Goal: Task Accomplishment & Management: Complete application form

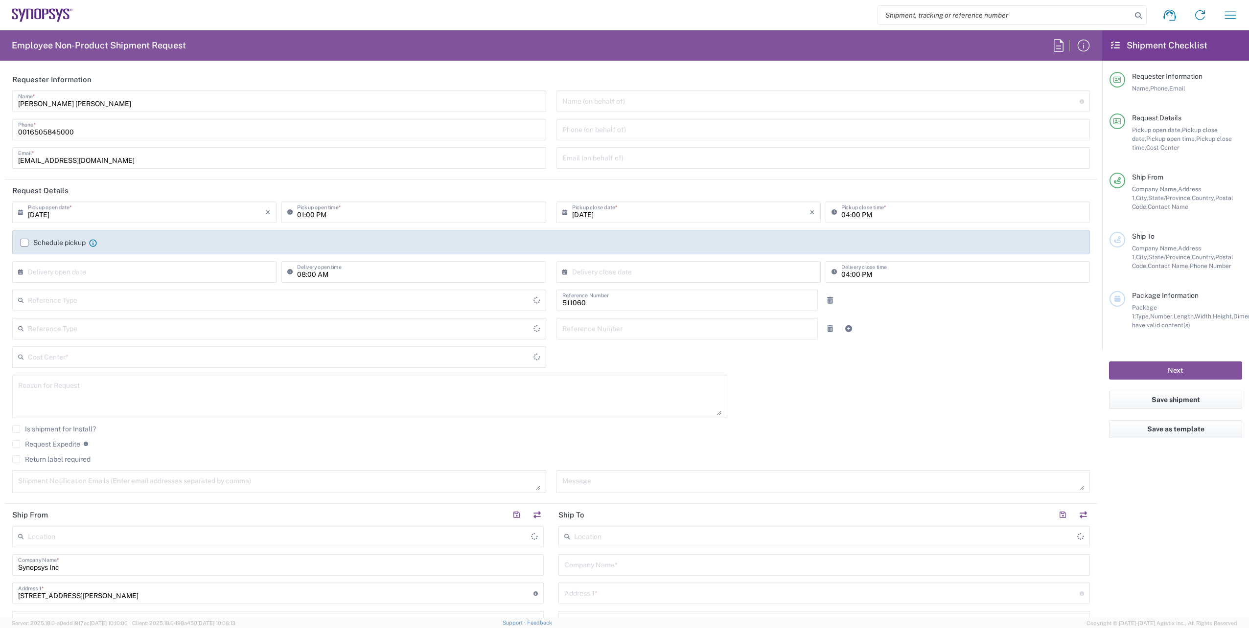
type input "[GEOGRAPHIC_DATA]"
type input "Delivered at Place"
type input "Department"
type input "[US_STATE]"
type input "US01, SDG, HAPS, HW 511060"
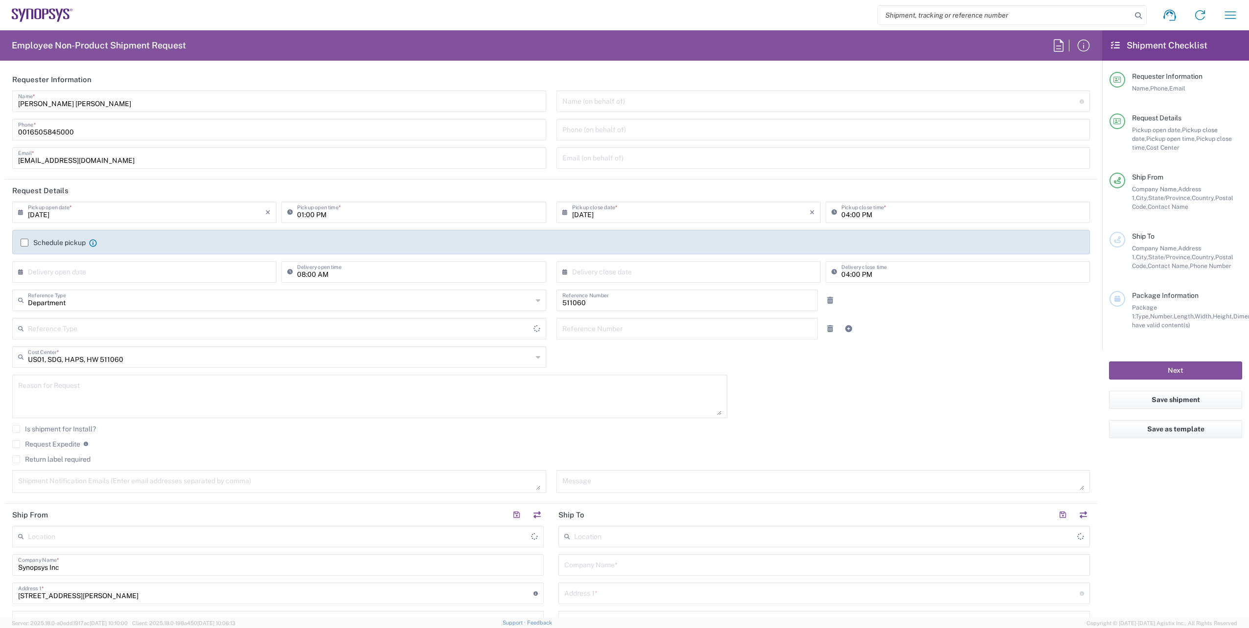
type input "[GEOGRAPHIC_DATA]"
type input "La Jolla US2D"
click at [382, 218] on input "01:00 PM" at bounding box center [418, 211] width 243 height 17
click at [398, 215] on input "01:00 PM" at bounding box center [418, 211] width 243 height 17
click at [63, 243] on label "Schedule pickup" at bounding box center [53, 243] width 65 height 8
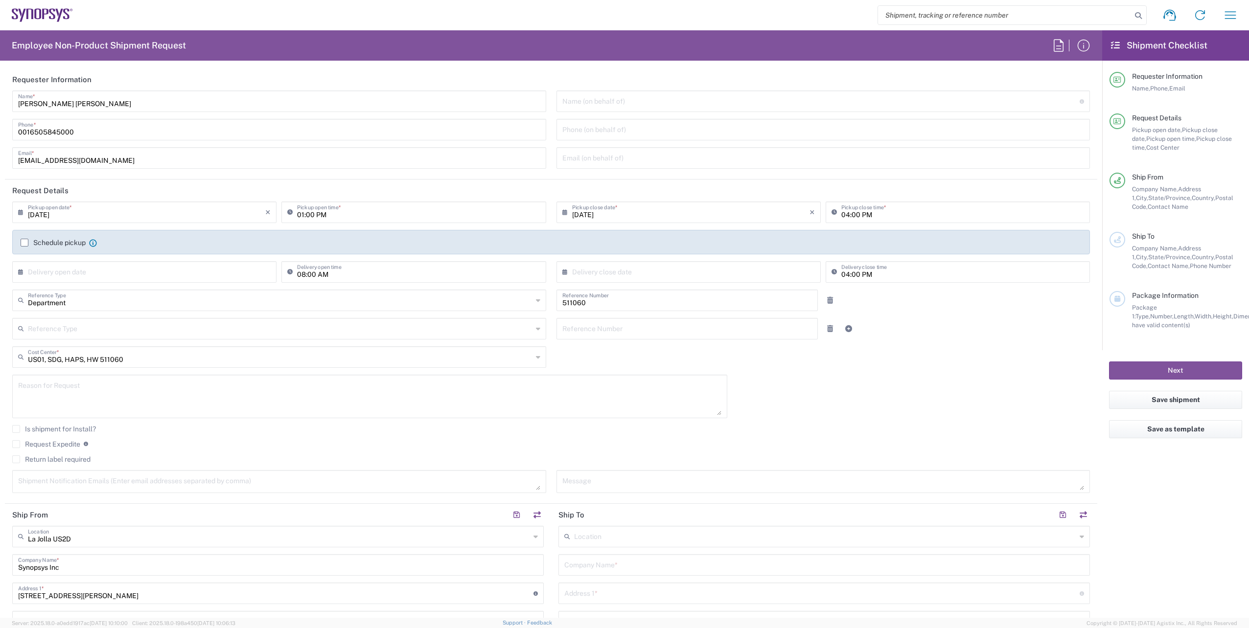
click at [24, 243] on input "Schedule pickup" at bounding box center [24, 243] width 0 height 0
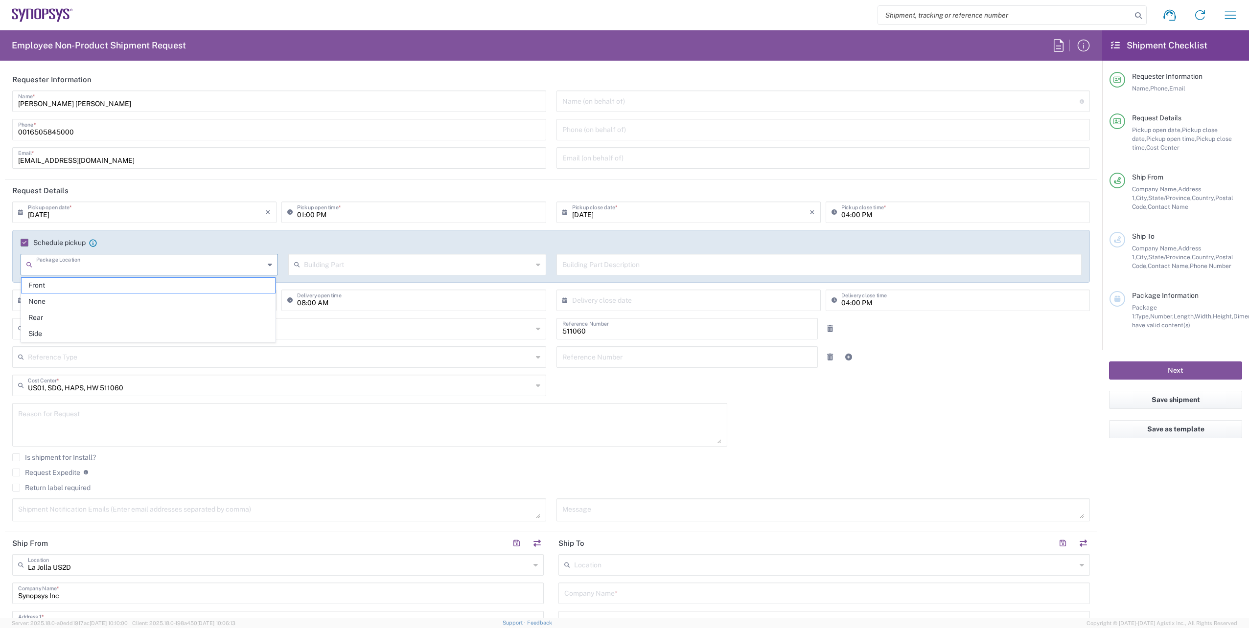
click at [236, 269] on input "text" at bounding box center [150, 263] width 228 height 17
click at [154, 287] on span "Front" at bounding box center [149, 285] width 254 height 15
type input "Front"
click at [337, 265] on input "text" at bounding box center [418, 263] width 228 height 17
click at [338, 296] on span "Building" at bounding box center [414, 301] width 254 height 15
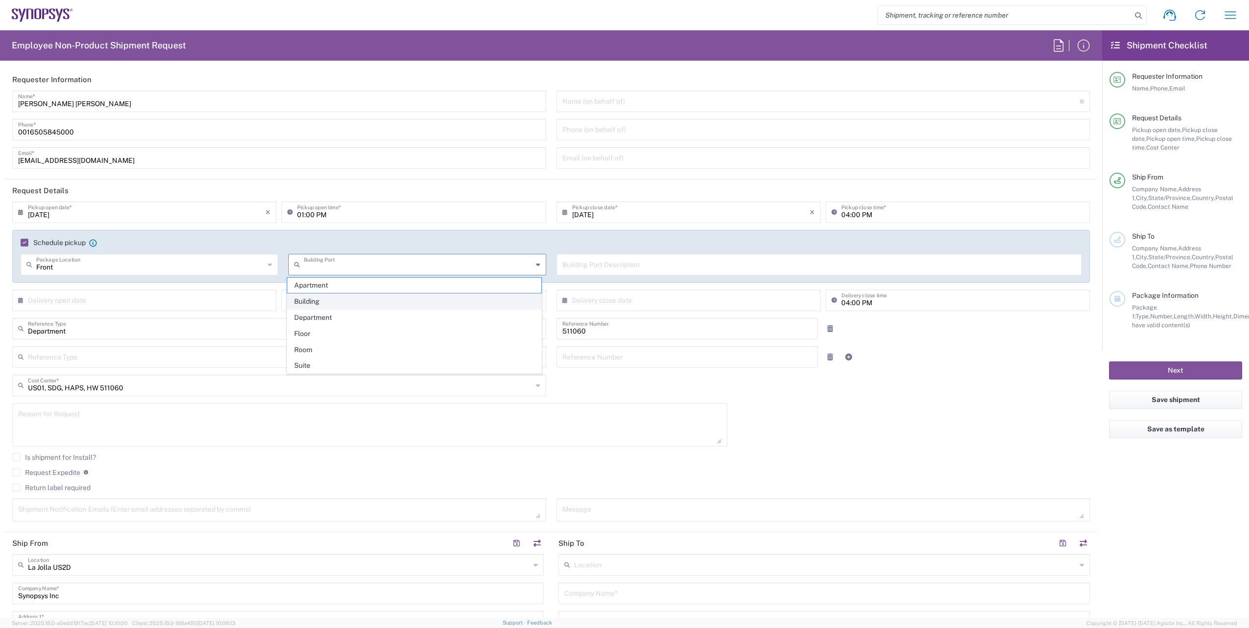
type input "Building"
click at [601, 265] on input "text" at bounding box center [819, 263] width 514 height 17
type input "Main entrance front lobby"
click at [302, 216] on input "01:00 PM" at bounding box center [418, 211] width 243 height 17
type input "03:00 PM"
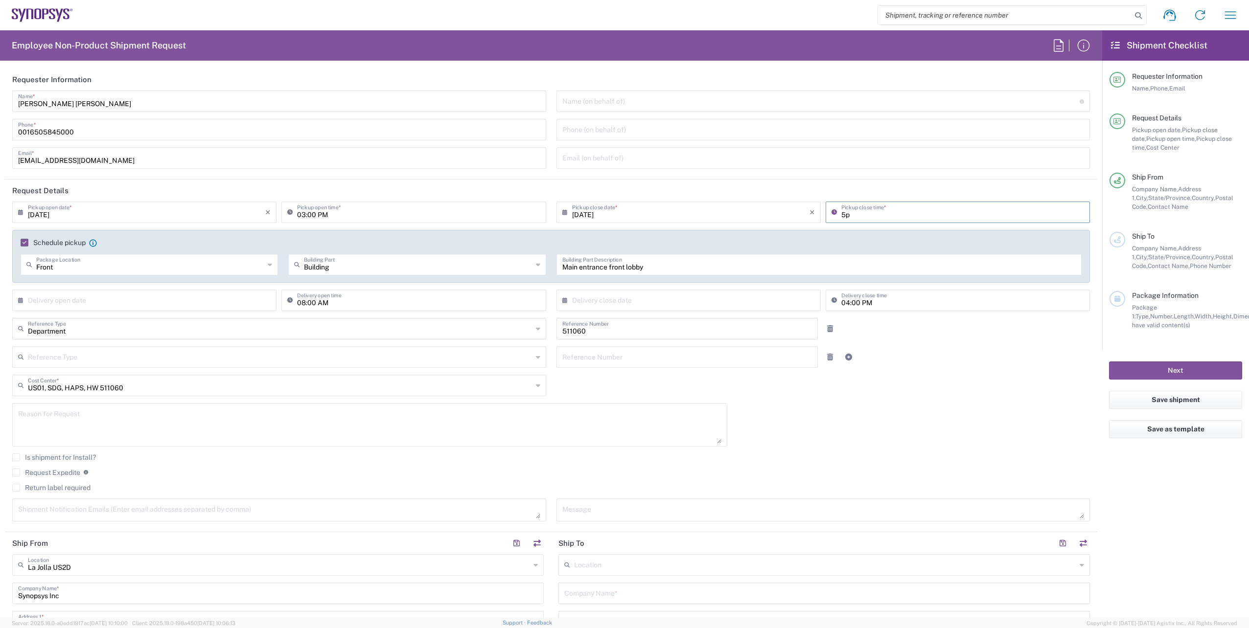
type input "5p"
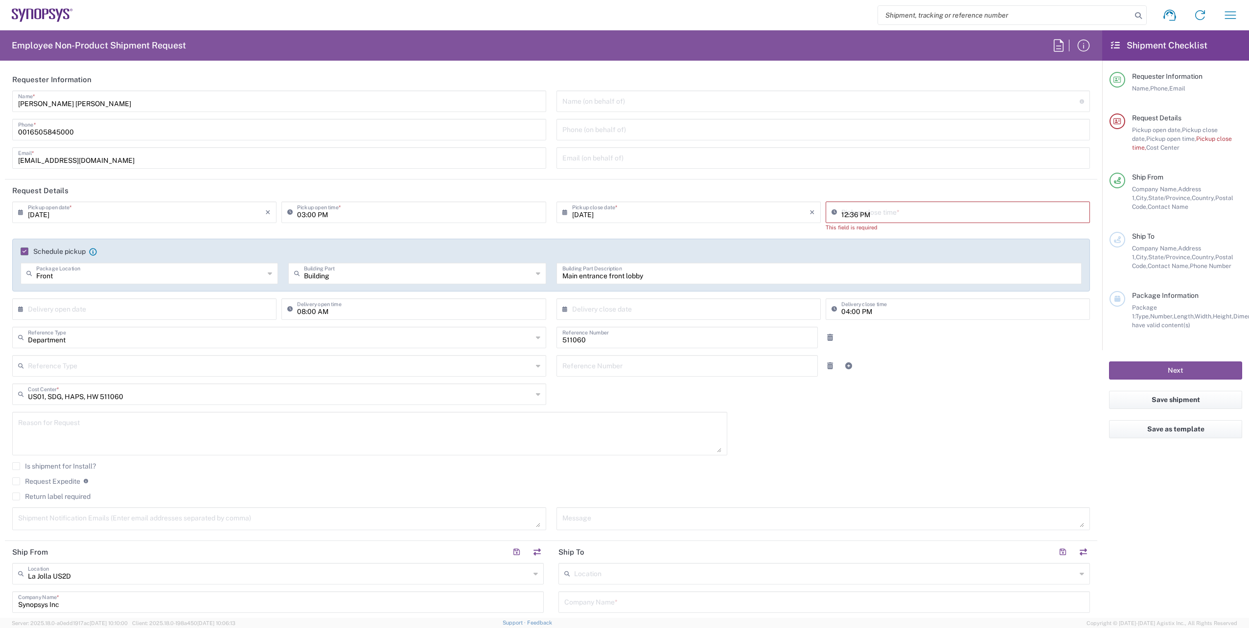
click at [909, 210] on input "12:36 PM" at bounding box center [962, 211] width 243 height 17
click at [909, 210] on input "05:00 PM" at bounding box center [962, 211] width 243 height 17
type input "05:00 PM"
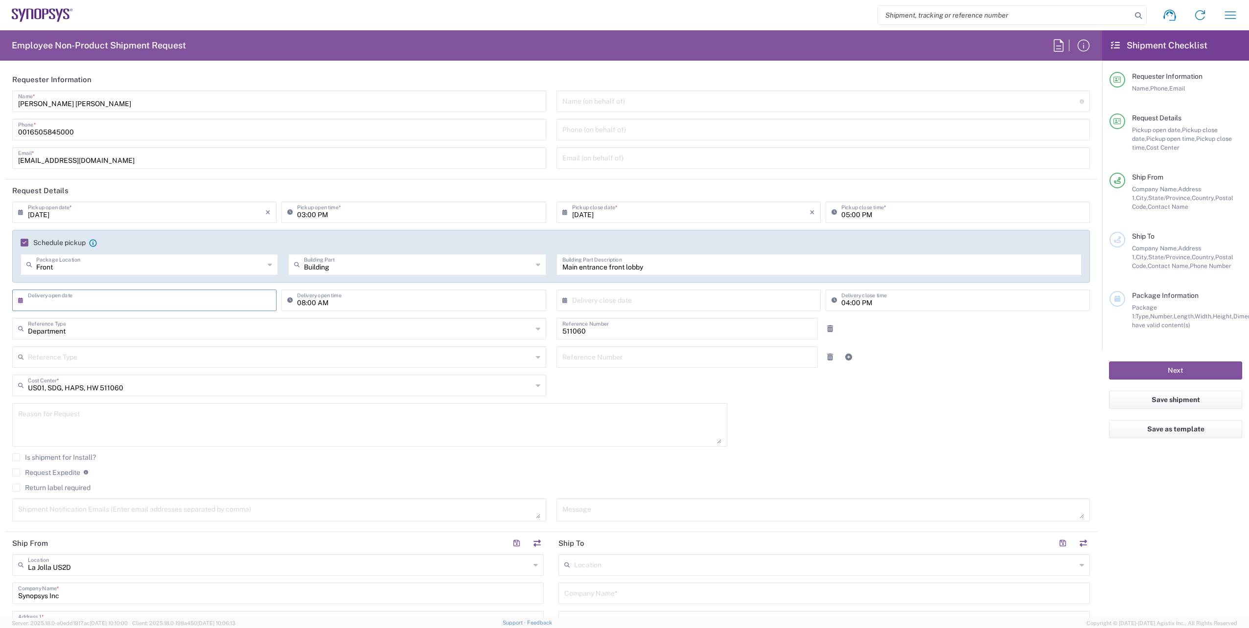
click at [101, 302] on input "text" at bounding box center [146, 299] width 237 height 17
click at [168, 347] on span "5" at bounding box center [175, 347] width 14 height 14
type input "[DATE]"
click at [670, 301] on input "text" at bounding box center [690, 299] width 237 height 17
click at [654, 360] on span "8" at bounding box center [658, 361] width 15 height 14
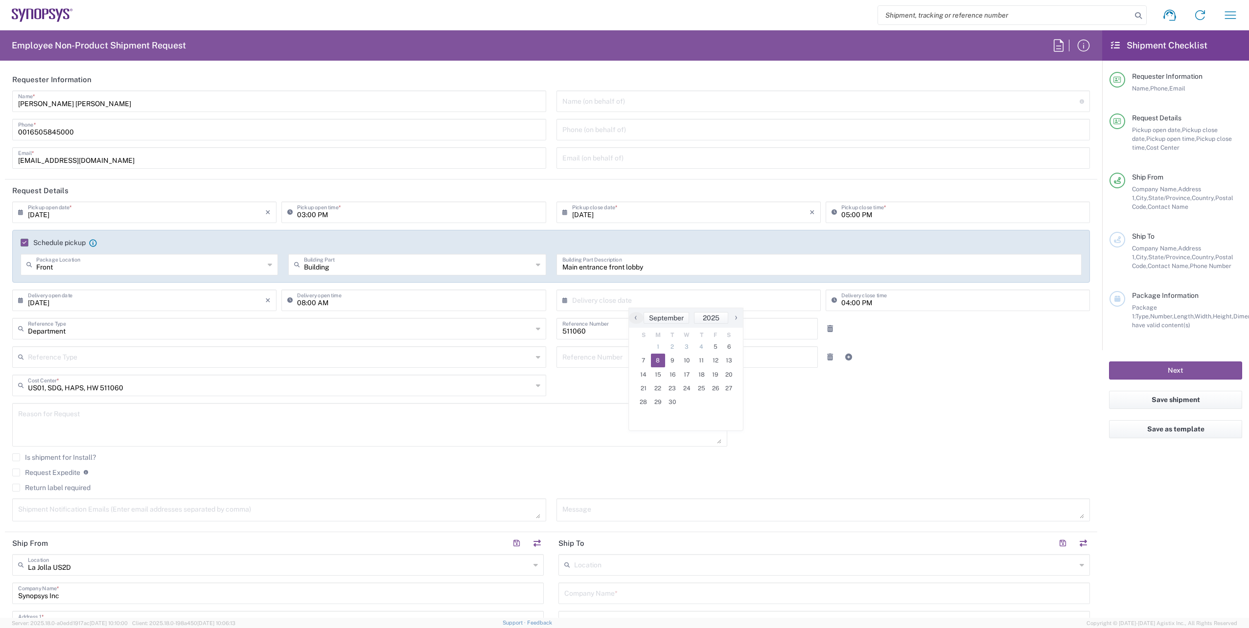
type input "[DATE]"
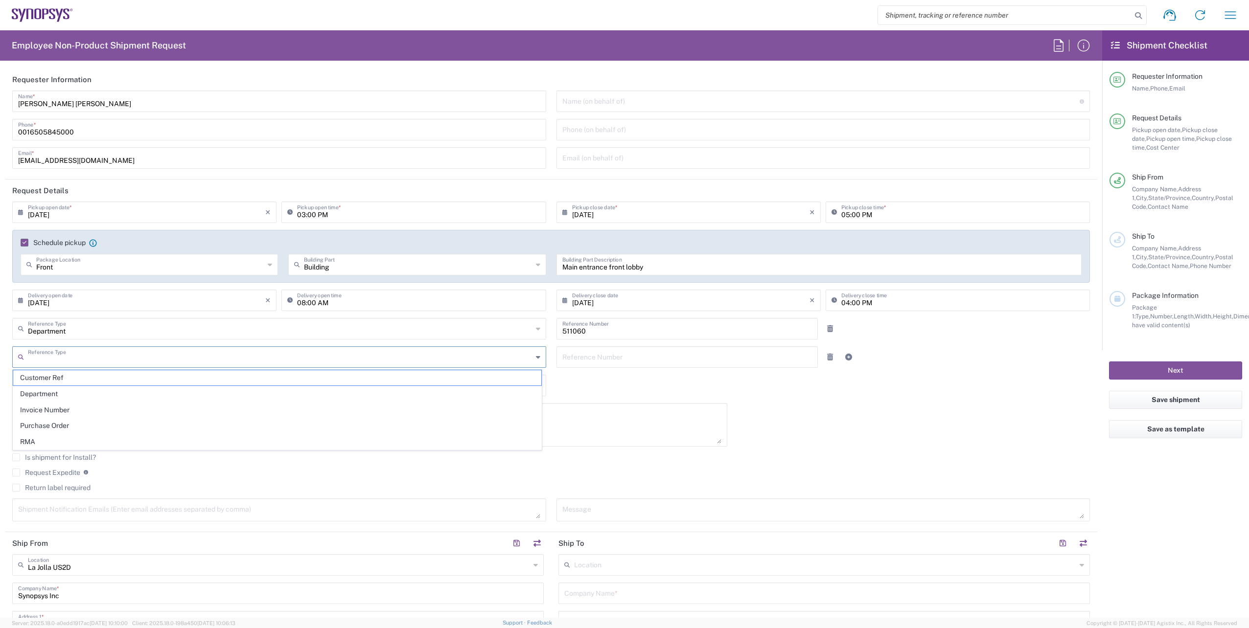
click at [159, 352] on input "text" at bounding box center [280, 356] width 505 height 17
click at [245, 350] on input "text" at bounding box center [280, 356] width 505 height 17
click at [825, 420] on div "[DATE] × Pickup open date * Cancel Apply 03:00 PM Pickup open time * [DATE] × P…" at bounding box center [551, 365] width 1088 height 327
click at [152, 426] on textarea at bounding box center [369, 425] width 703 height 38
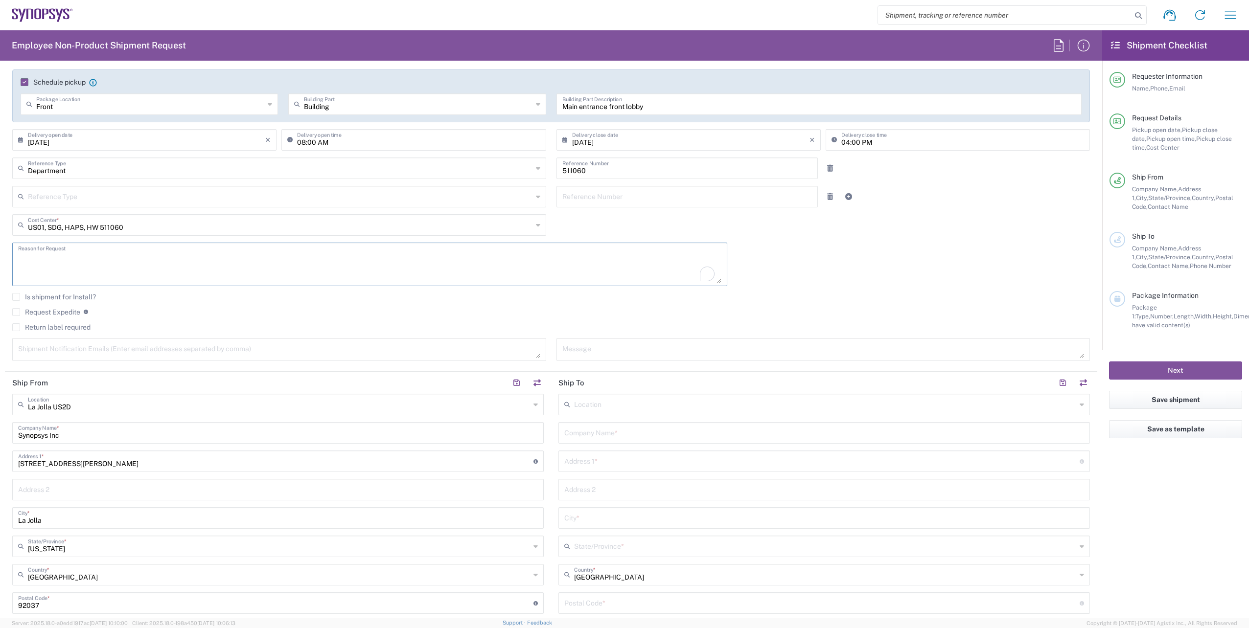
scroll to position [163, 0]
click at [18, 309] on label "Request Expedite" at bounding box center [46, 310] width 68 height 8
click at [16, 310] on input "Request Expedite" at bounding box center [16, 310] width 0 height 0
click at [22, 319] on label "Request Expedite" at bounding box center [46, 319] width 68 height 8
click at [14, 319] on input "Request Expedite" at bounding box center [14, 319] width 0 height 0
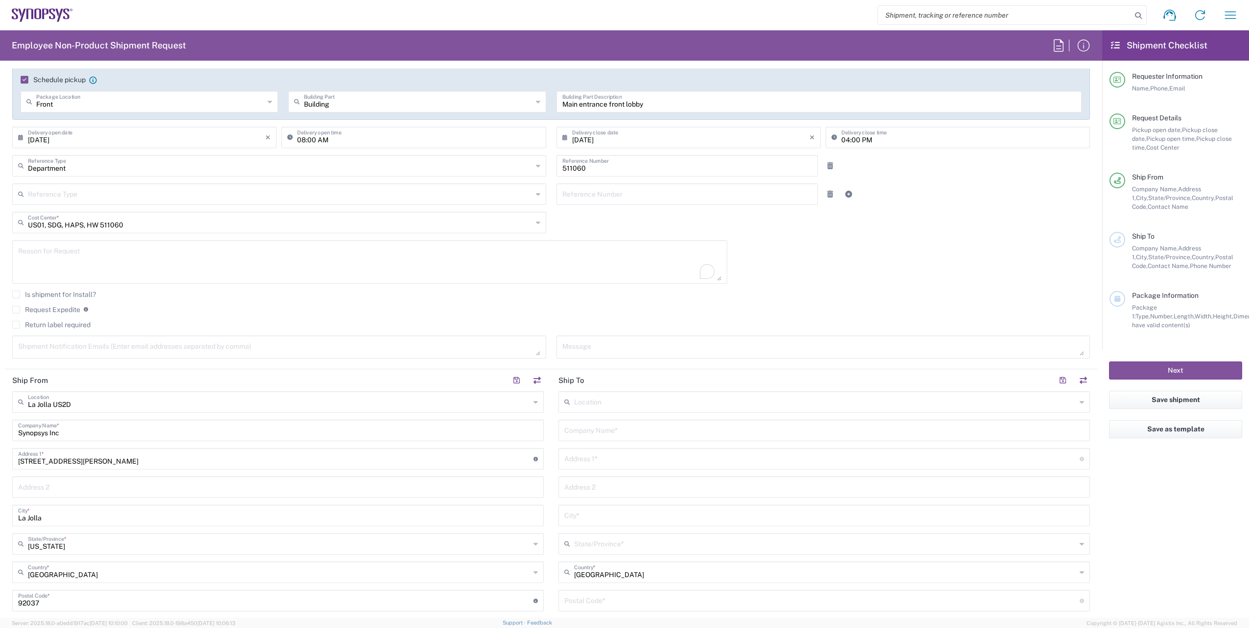
click at [119, 310] on agx-checkbox-control "Request Expedite If expedite is checked you will be unable to rate and book thi…" at bounding box center [551, 309] width 1078 height 9
click at [213, 348] on textarea at bounding box center [279, 347] width 522 height 17
type textarea "r"
click at [81, 339] on textarea at bounding box center [279, 347] width 522 height 17
click at [117, 352] on textarea "[EMAIL_ADDRESS][DOMAIN_NAME]" at bounding box center [279, 347] width 522 height 17
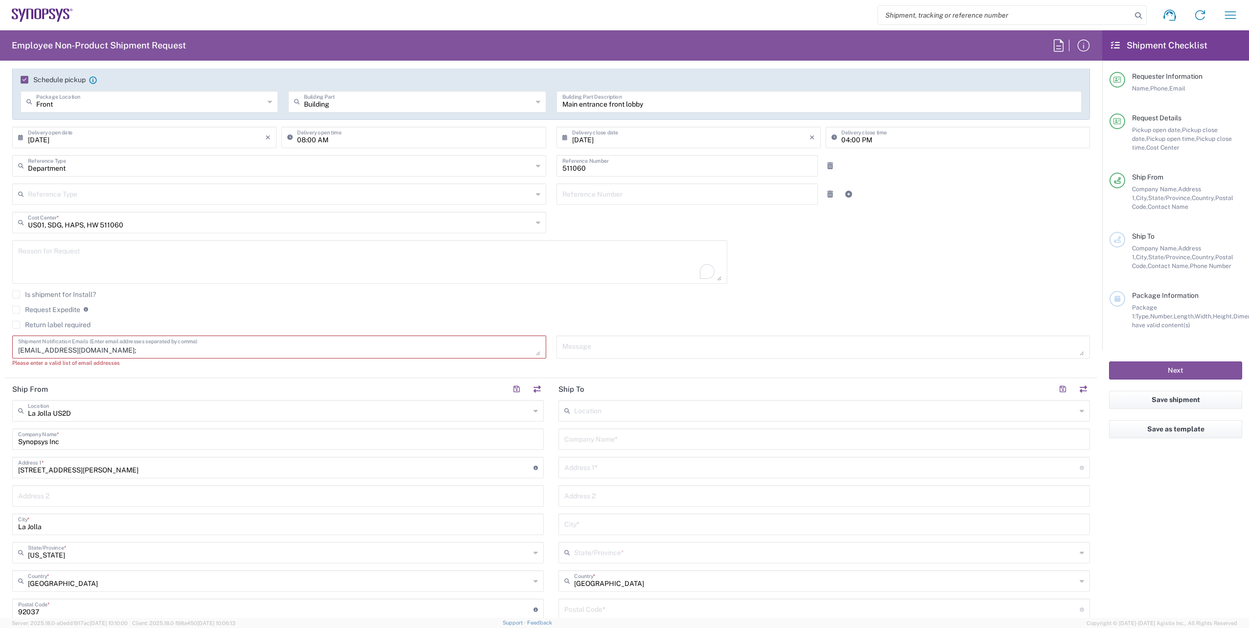
paste textarea "[EMAIL_ADDRESS][DOMAIN_NAME]"
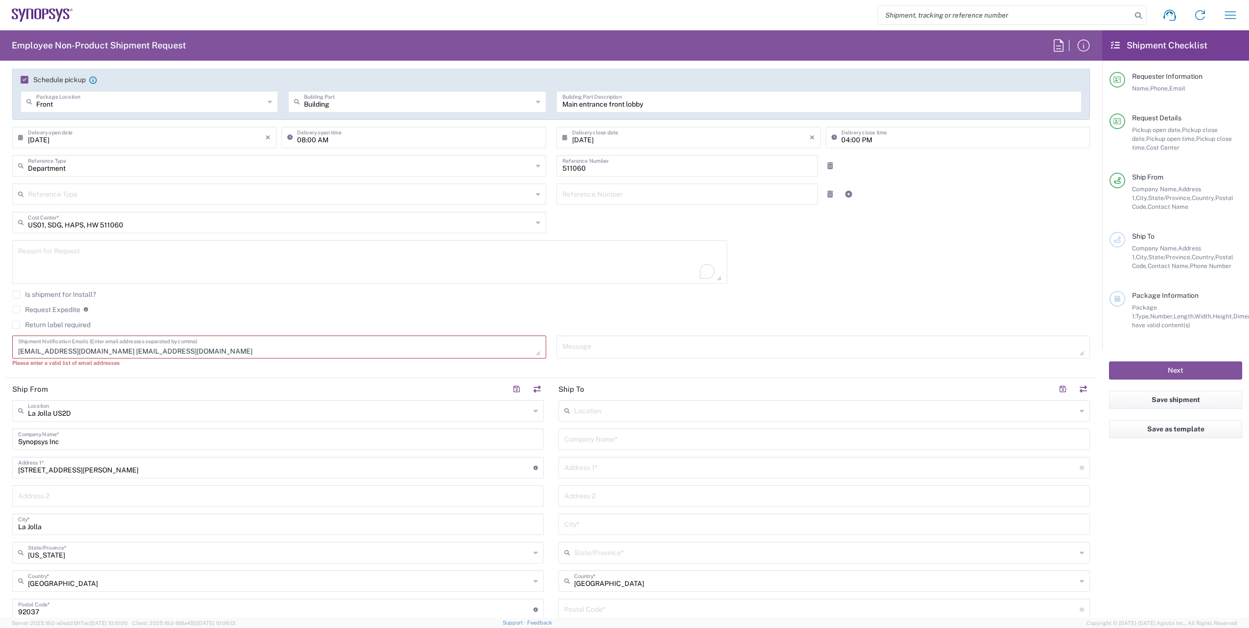
click at [365, 293] on agx-checkbox-control "Is shipment for Install?" at bounding box center [551, 295] width 1078 height 8
click at [535, 349] on textarea "[EMAIL_ADDRESS][DOMAIN_NAME]; [EMAIL_ADDRESS][DOMAIN_NAME] [EMAIL_ADDRESS][DOMA…" at bounding box center [279, 347] width 522 height 17
drag, startPoint x: 535, startPoint y: 349, endPoint x: 542, endPoint y: 327, distance: 23.5
click at [542, 327] on div "[DATE] × Pickup open date * Cancel Apply 03:00 PM Pickup open time * [DATE] × P…" at bounding box center [551, 206] width 1088 height 335
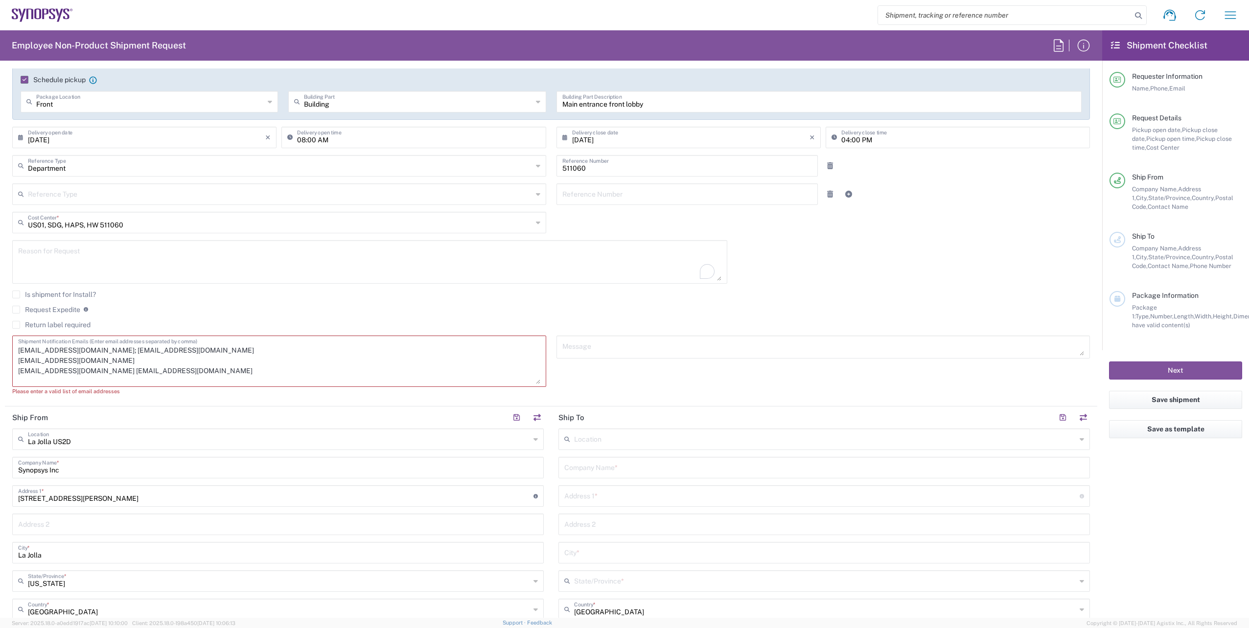
scroll to position [0, 0]
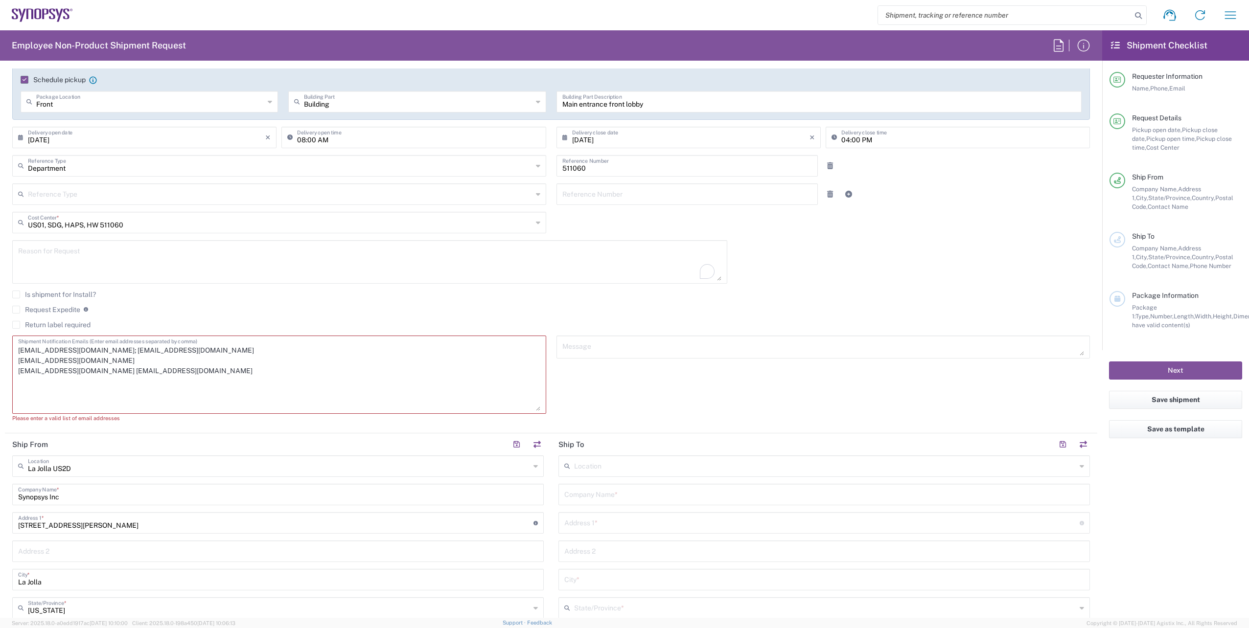
drag, startPoint x: 534, startPoint y: 350, endPoint x: 524, endPoint y: 406, distance: 56.6
click at [524, 406] on textarea "[EMAIL_ADDRESS][DOMAIN_NAME]; [EMAIL_ADDRESS][DOMAIN_NAME] [EMAIL_ADDRESS][DOMA…" at bounding box center [279, 375] width 522 height 72
click at [402, 343] on textarea "[EMAIL_ADDRESS][DOMAIN_NAME]; [EMAIL_ADDRESS][DOMAIN_NAME] [EMAIL_ADDRESS][DOMA…" at bounding box center [279, 375] width 522 height 72
click at [396, 364] on textarea "[EMAIL_ADDRESS][DOMAIN_NAME]; [EMAIL_ADDRESS][DOMAIN_NAME] [EMAIL_ADDRESS][DOMA…" at bounding box center [279, 375] width 522 height 72
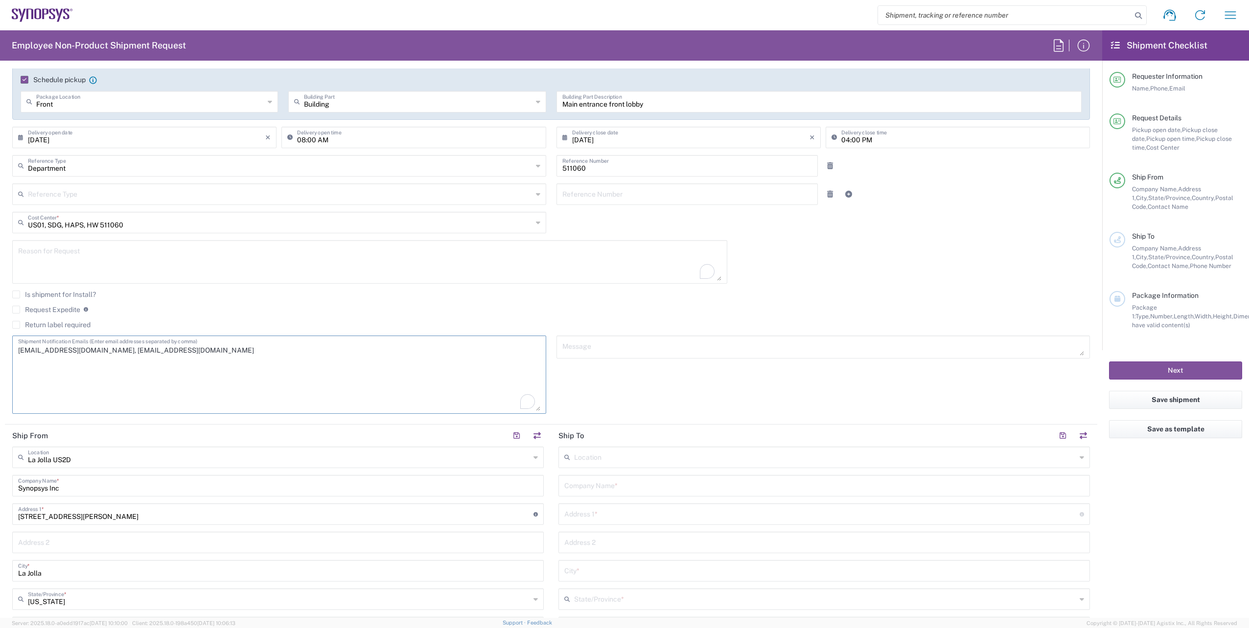
type textarea "[EMAIL_ADDRESS][DOMAIN_NAME], [EMAIL_ADDRESS][DOMAIN_NAME]"
click at [609, 396] on div "Message" at bounding box center [823, 378] width 544 height 85
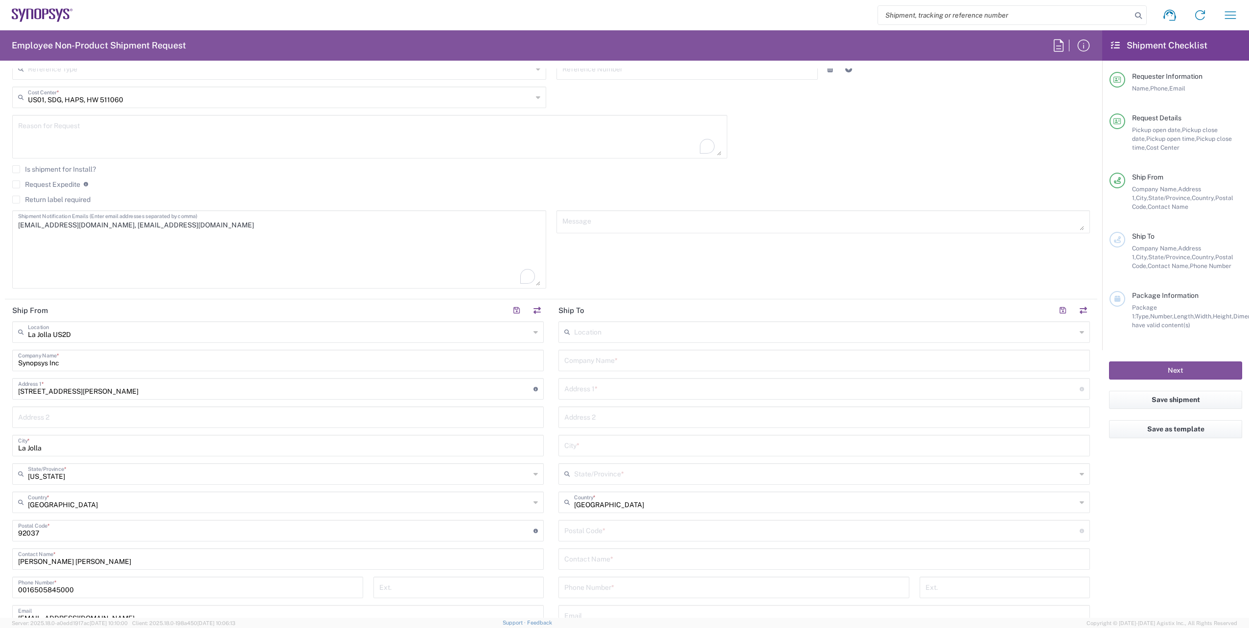
scroll to position [294, 0]
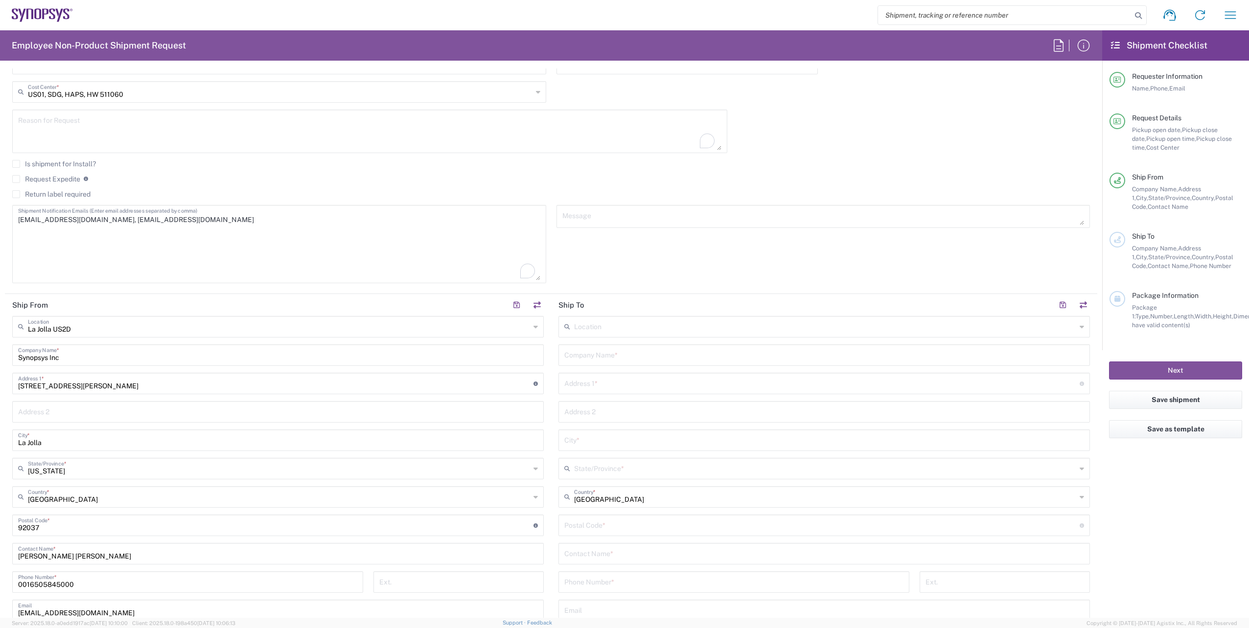
click at [713, 210] on textarea at bounding box center [823, 216] width 522 height 17
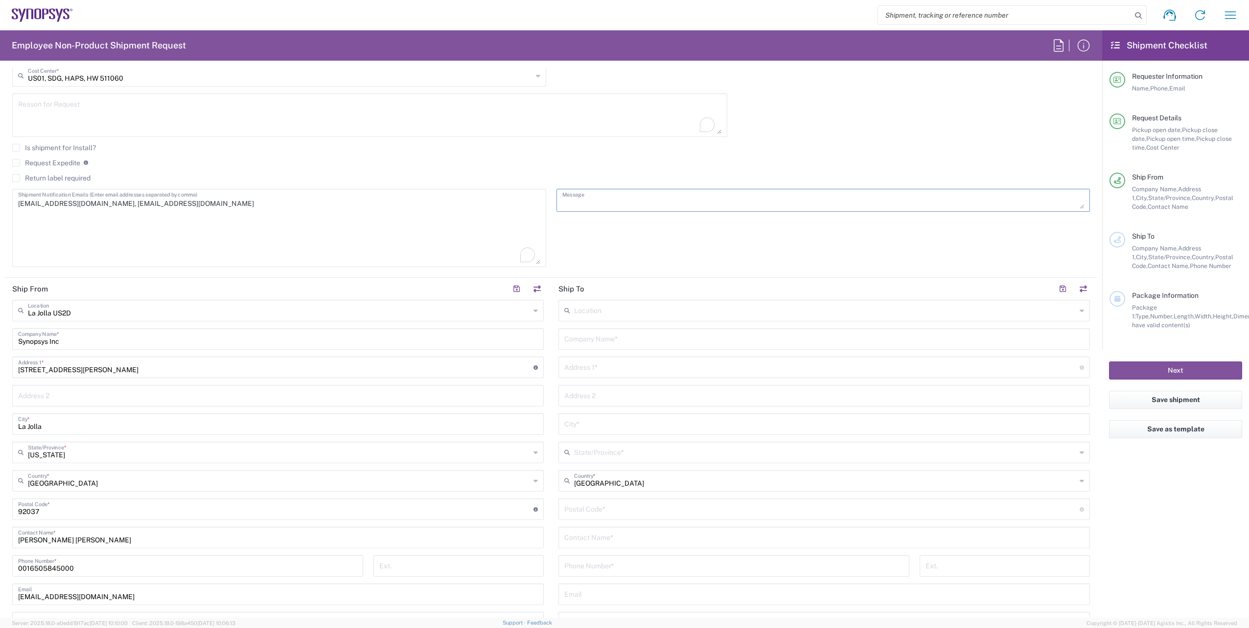
scroll to position [326, 0]
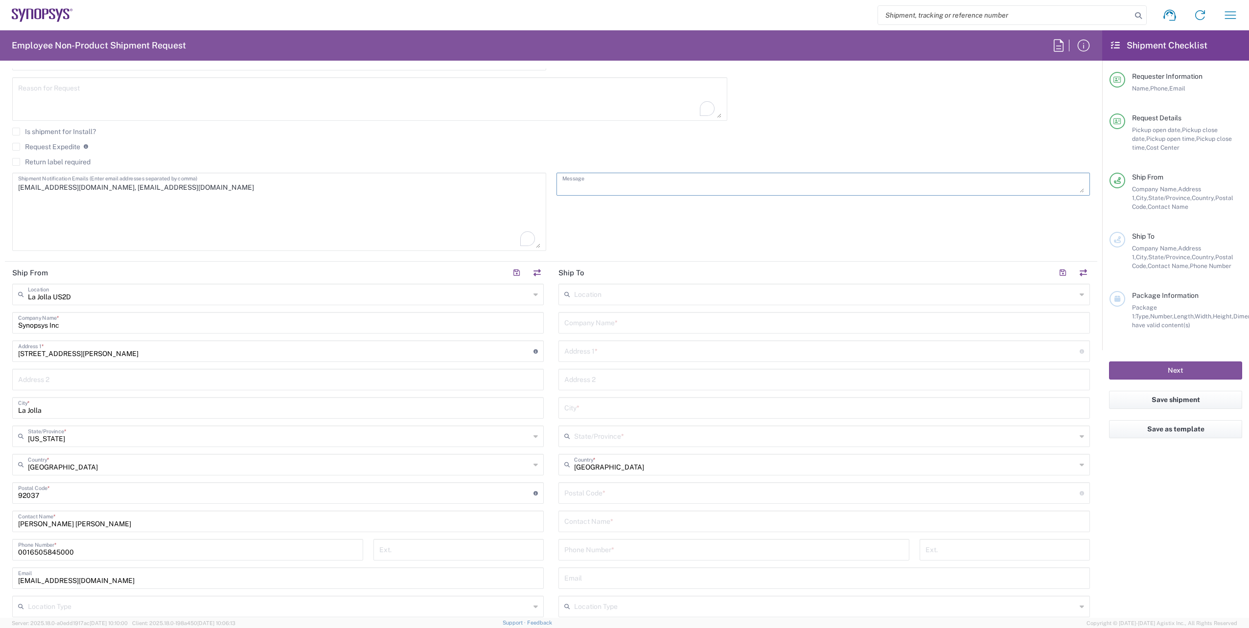
click at [625, 185] on textarea at bounding box center [823, 184] width 522 height 17
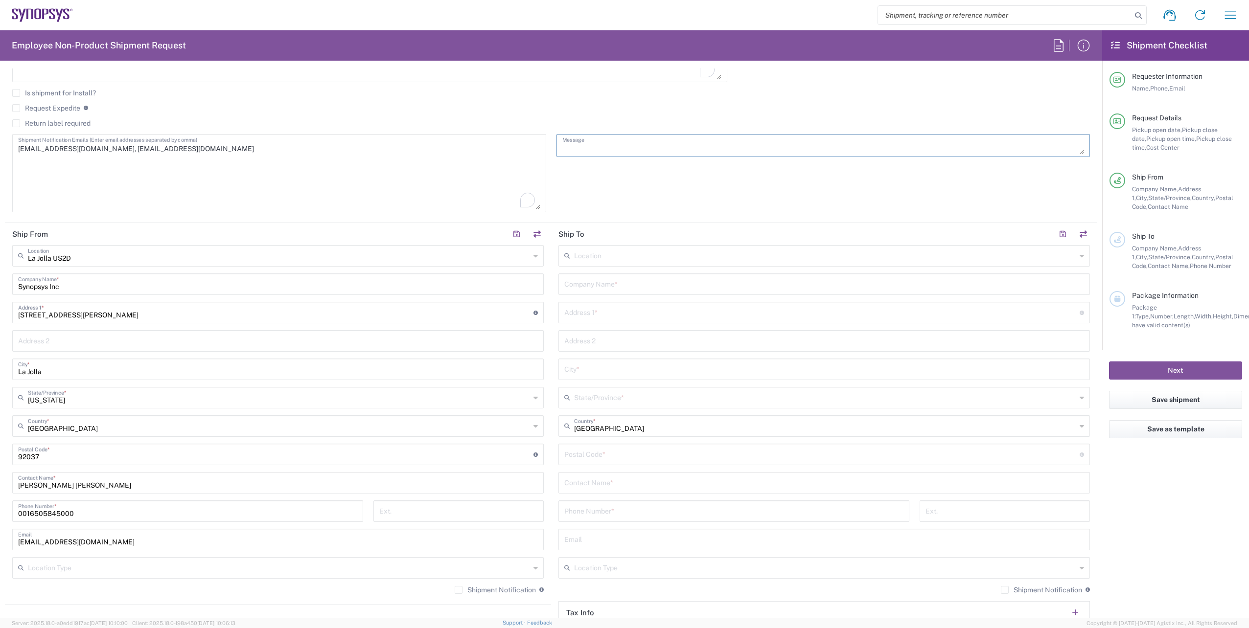
scroll to position [375, 0]
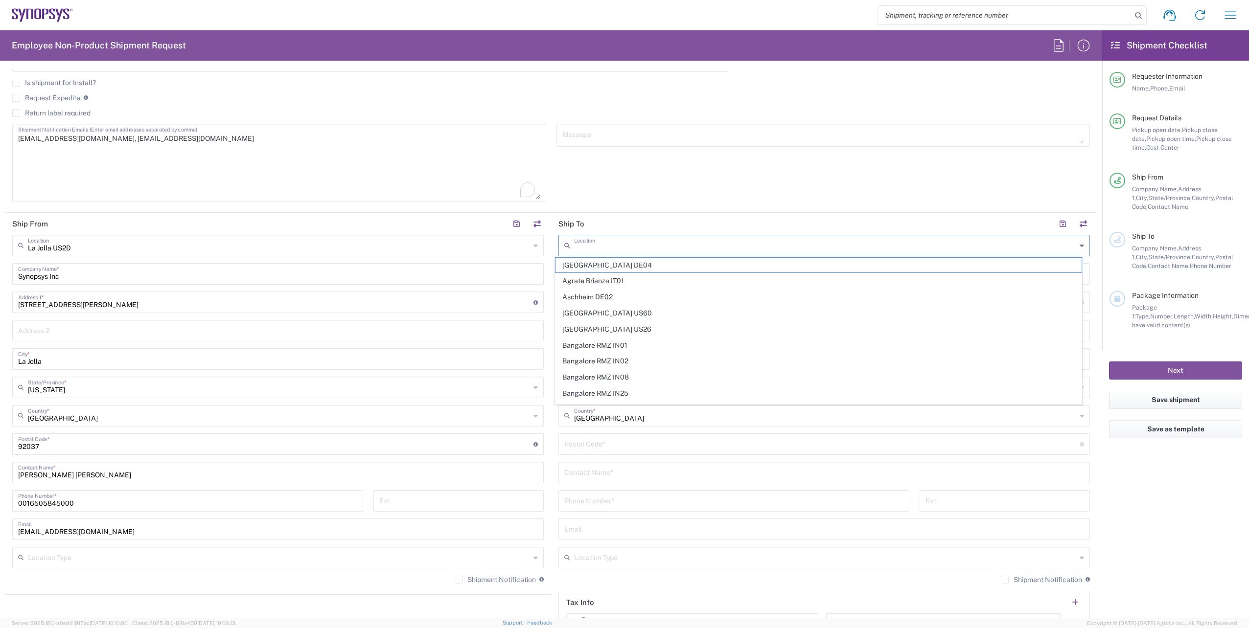
click at [594, 244] on input "text" at bounding box center [825, 244] width 502 height 17
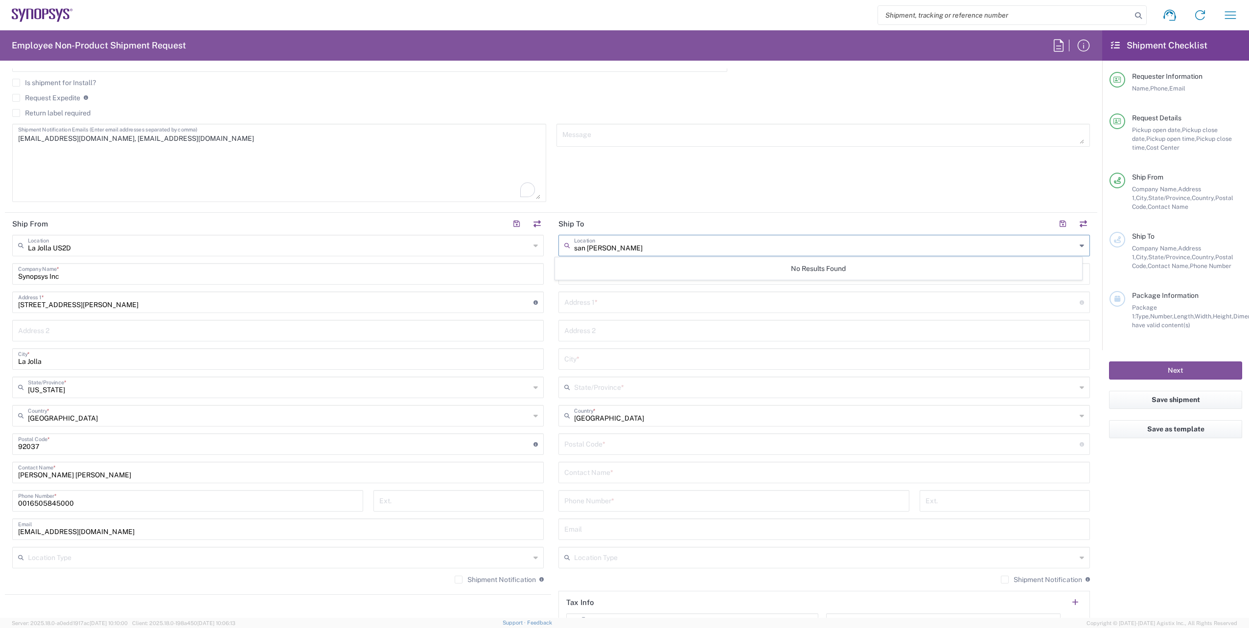
type input "san [PERSON_NAME]"
click at [1078, 244] on div "san [PERSON_NAME] Location" at bounding box center [824, 246] width 532 height 22
click at [1080, 244] on icon at bounding box center [1082, 246] width 4 height 16
click at [1071, 247] on div "san [PERSON_NAME] Location" at bounding box center [824, 246] width 532 height 22
click at [1080, 246] on icon at bounding box center [1082, 246] width 4 height 16
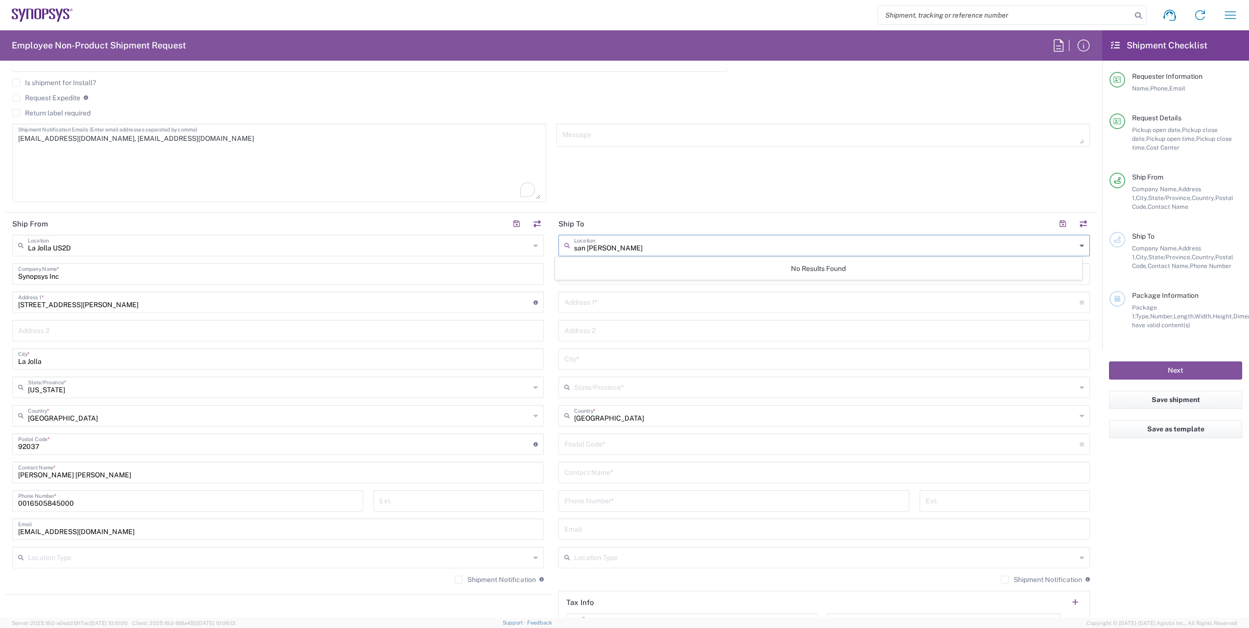
drag, startPoint x: 910, startPoint y: 250, endPoint x: 536, endPoint y: 242, distance: 374.0
click at [536, 242] on div "Ship From [GEOGRAPHIC_DATA] [GEOGRAPHIC_DATA] Location [GEOGRAPHIC_DATA] [GEOGR…" at bounding box center [551, 431] width 1092 height 437
click at [1080, 244] on icon at bounding box center [1082, 246] width 4 height 16
click at [940, 173] on div "Message" at bounding box center [823, 166] width 544 height 85
click at [636, 275] on input "text" at bounding box center [824, 273] width 520 height 17
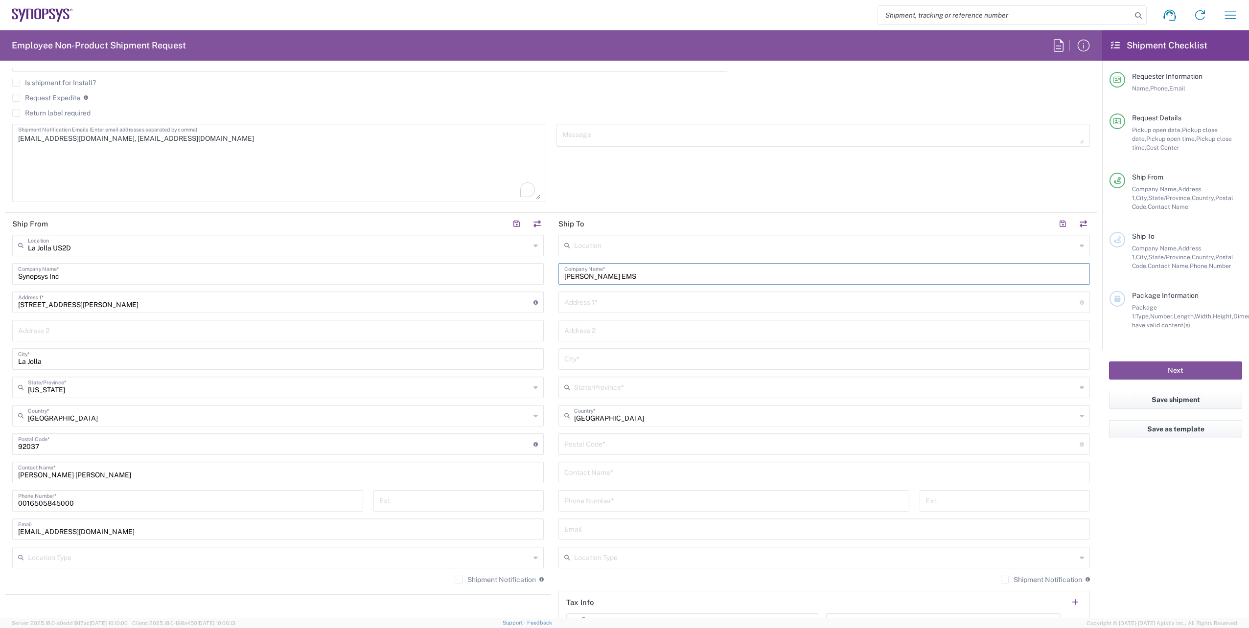
type input "[PERSON_NAME] EMS"
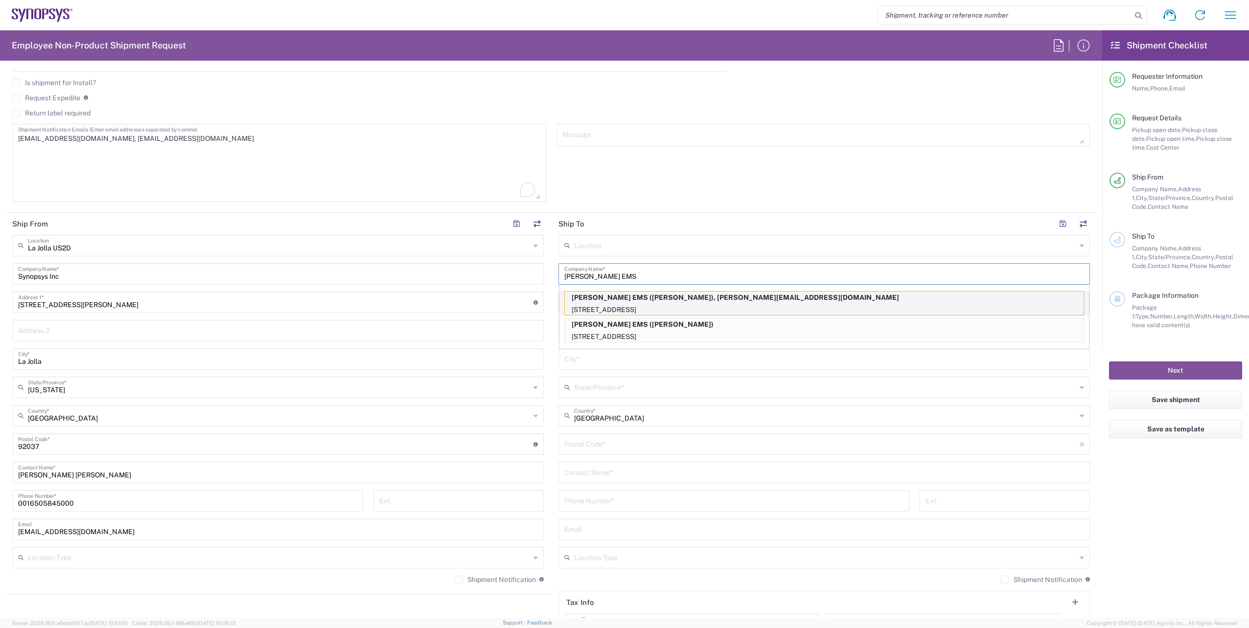
click at [663, 305] on p "[STREET_ADDRESS]" at bounding box center [824, 310] width 519 height 12
type input "[STREET_ADDRESS]"
type input "[GEOGRAPHIC_DATA][PERSON_NAME]"
type input "[US_STATE]"
type input "95131"
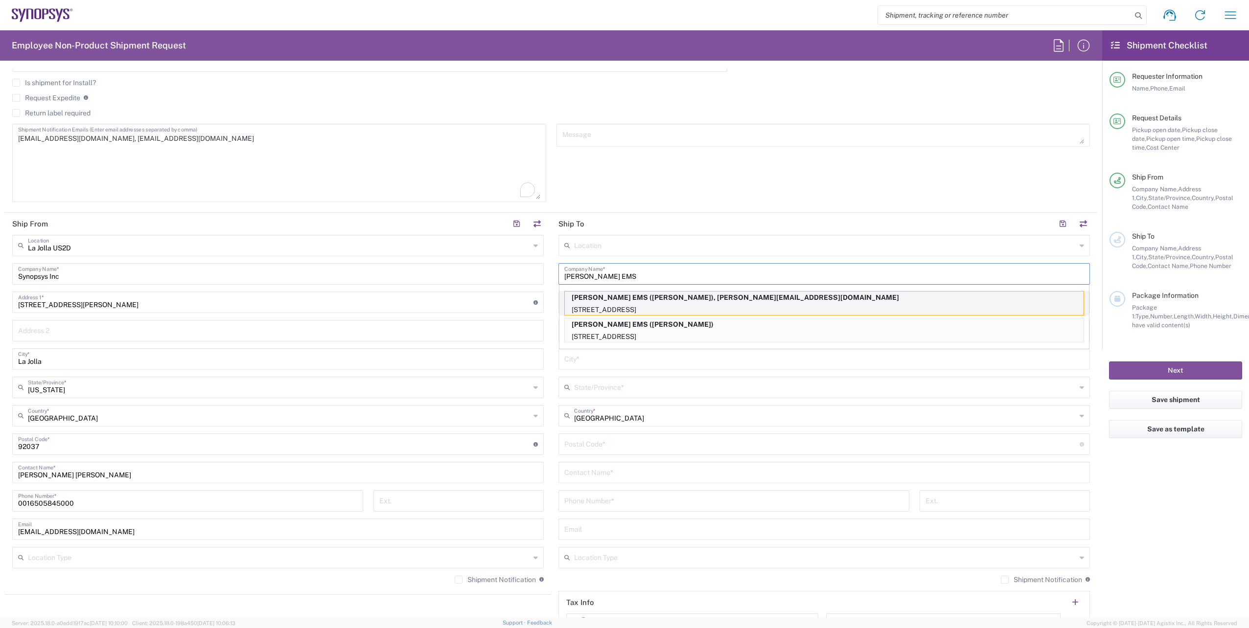
type input "[PERSON_NAME]"
type input "4087701733"
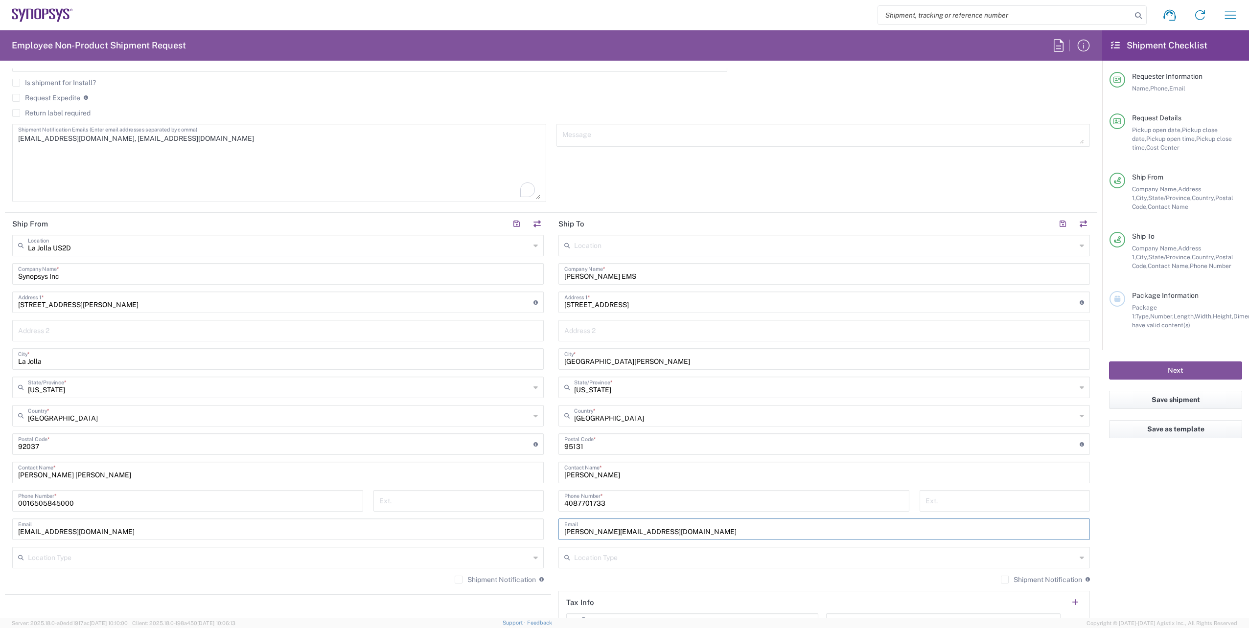
drag, startPoint x: 666, startPoint y: 527, endPoint x: 509, endPoint y: 524, distance: 157.6
click at [509, 524] on div "Ship From [GEOGRAPHIC_DATA] [GEOGRAPHIC_DATA] Location [GEOGRAPHIC_DATA] [GEOGR…" at bounding box center [551, 431] width 1092 height 437
type input "j"
type input "[EMAIL_ADDRESS][DOMAIN_NAME]"
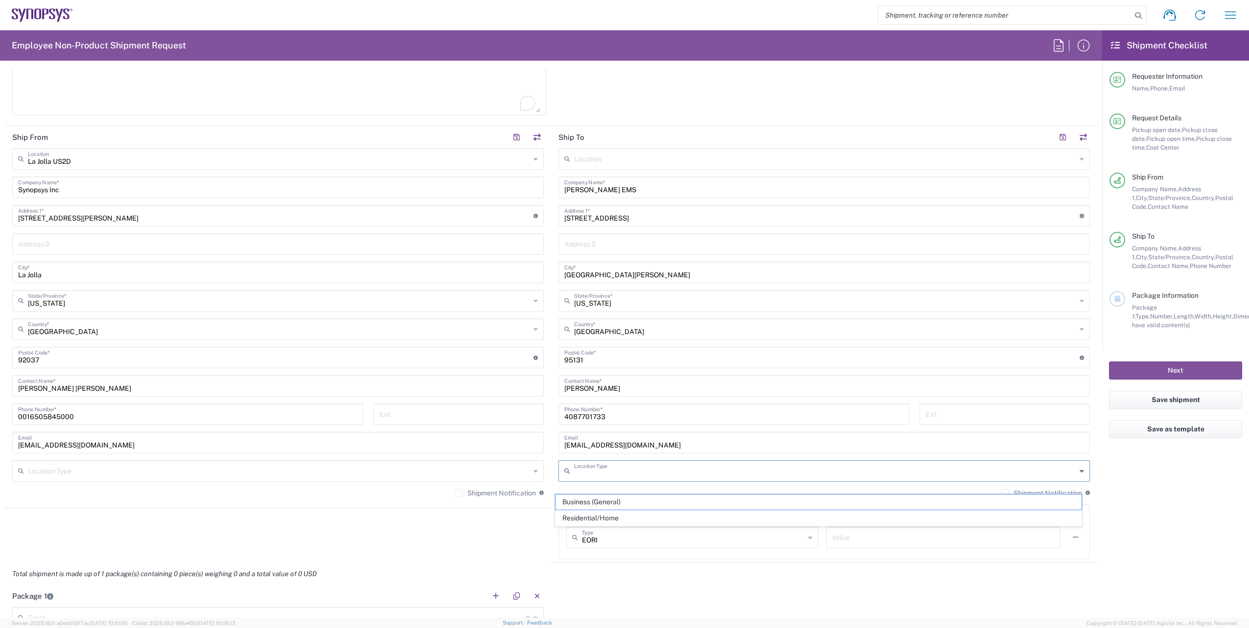
scroll to position [489, 0]
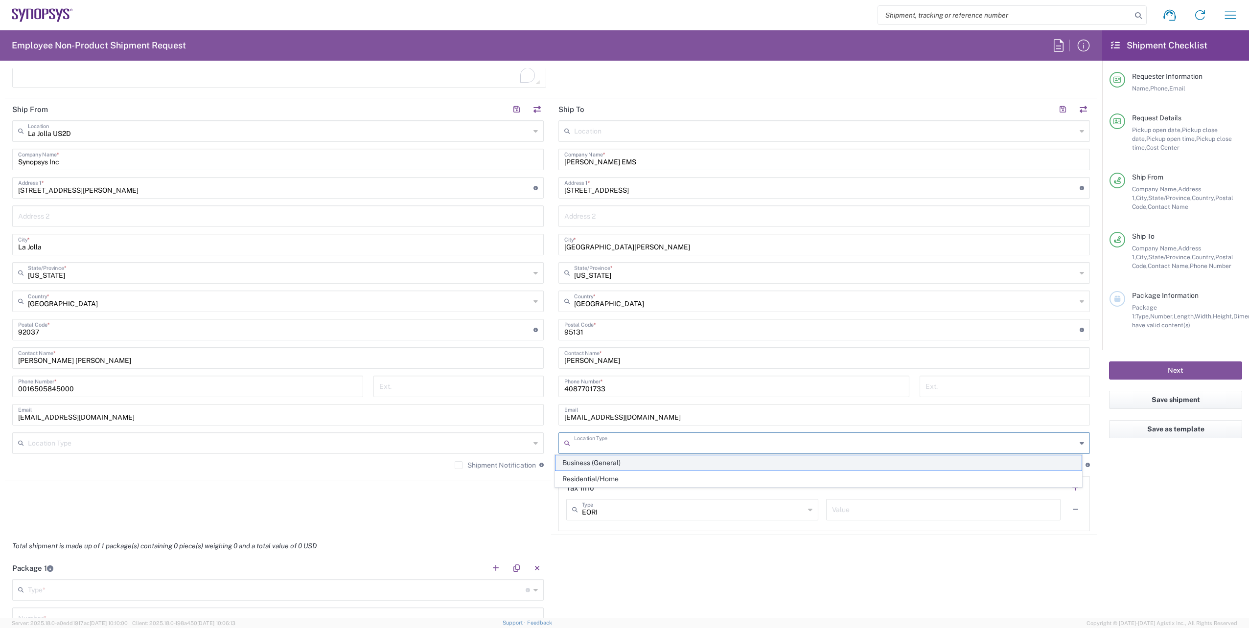
click at [580, 466] on span "Business (General)" at bounding box center [819, 463] width 526 height 15
type input "Business (General)"
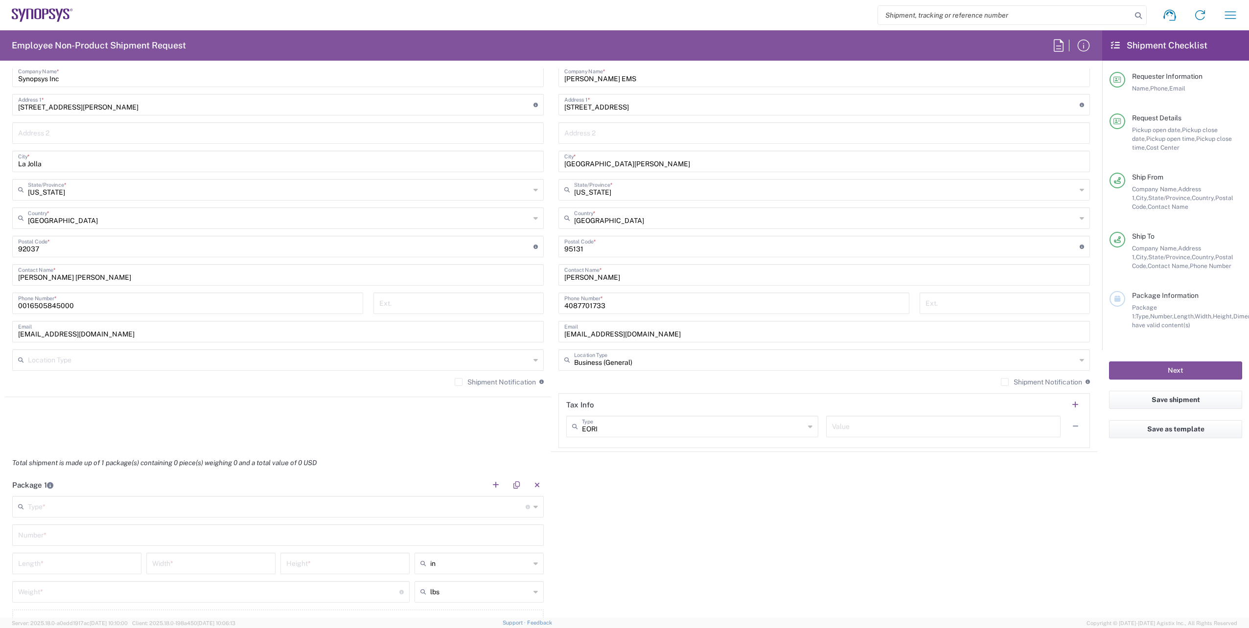
scroll to position [603, 0]
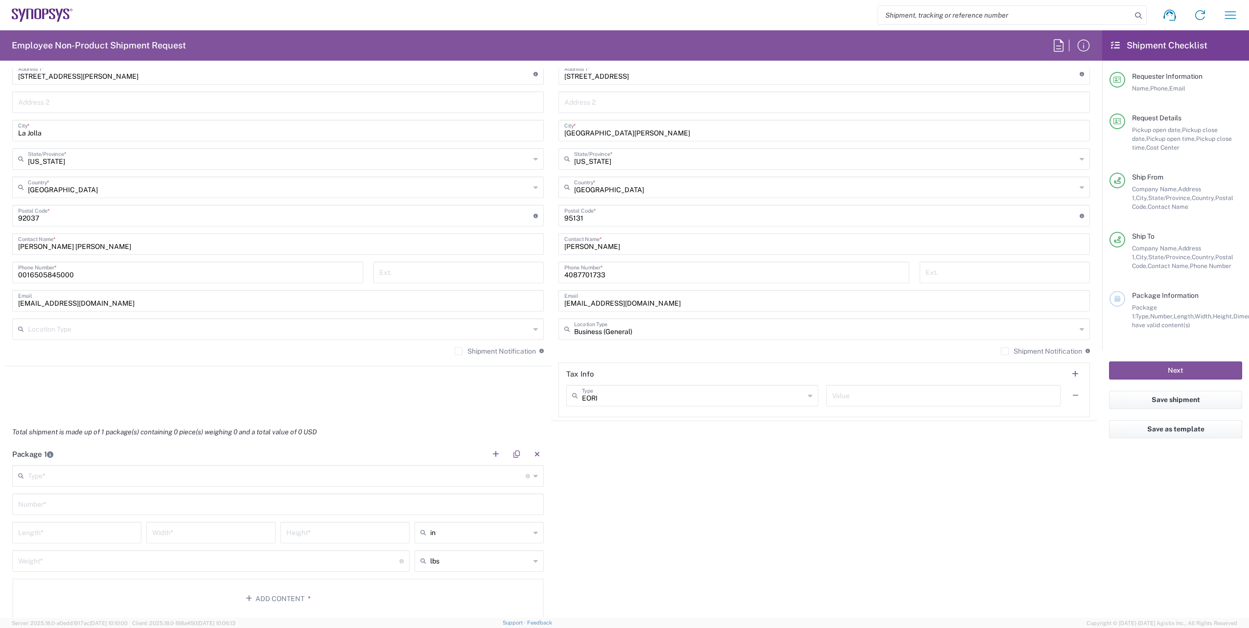
click at [151, 481] on input "text" at bounding box center [277, 475] width 498 height 17
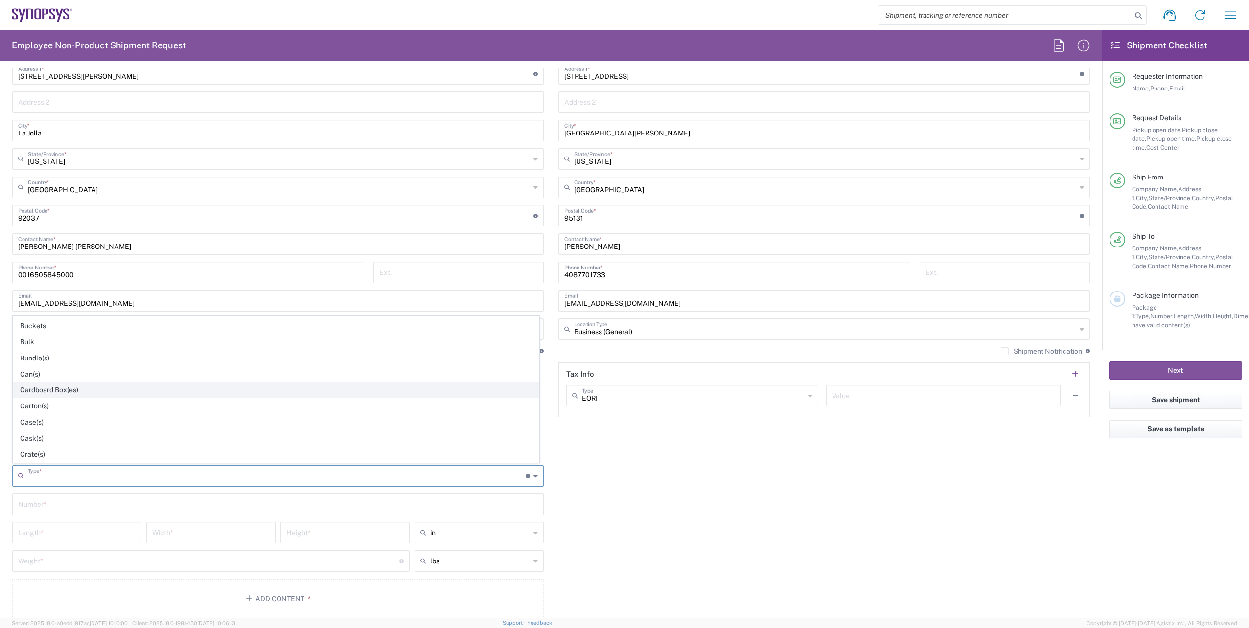
scroll to position [59, 0]
click at [142, 394] on span "Cardboard Box(es)" at bounding box center [276, 393] width 526 height 15
type input "Cardboard Box(es)"
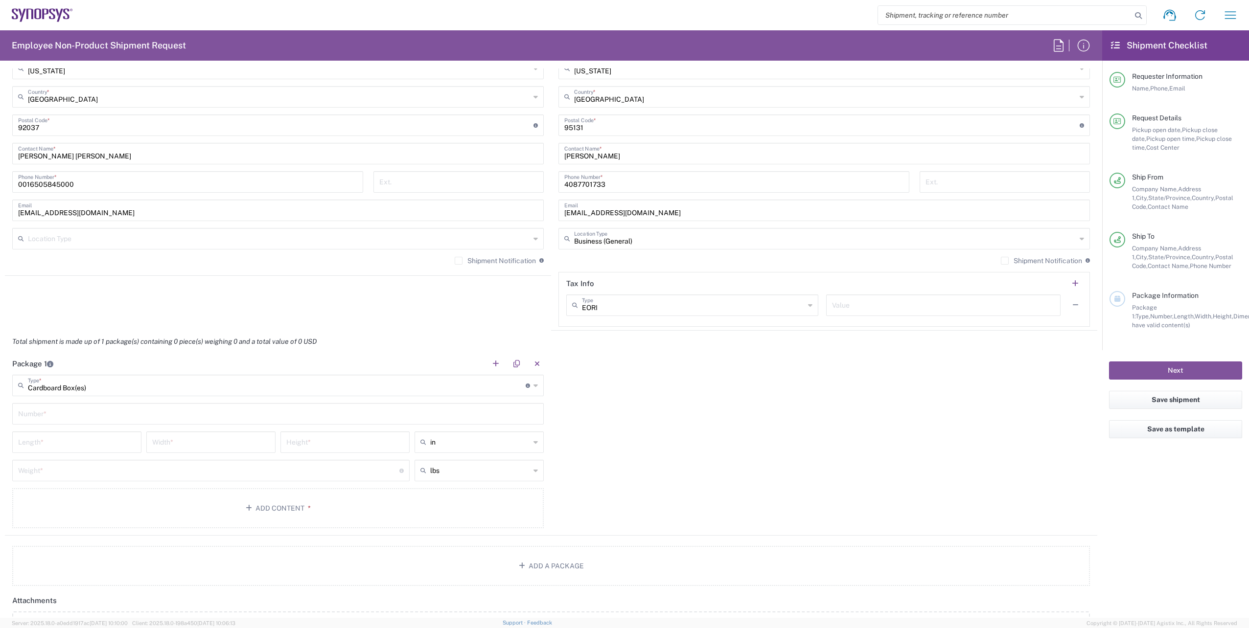
scroll to position [734, 0]
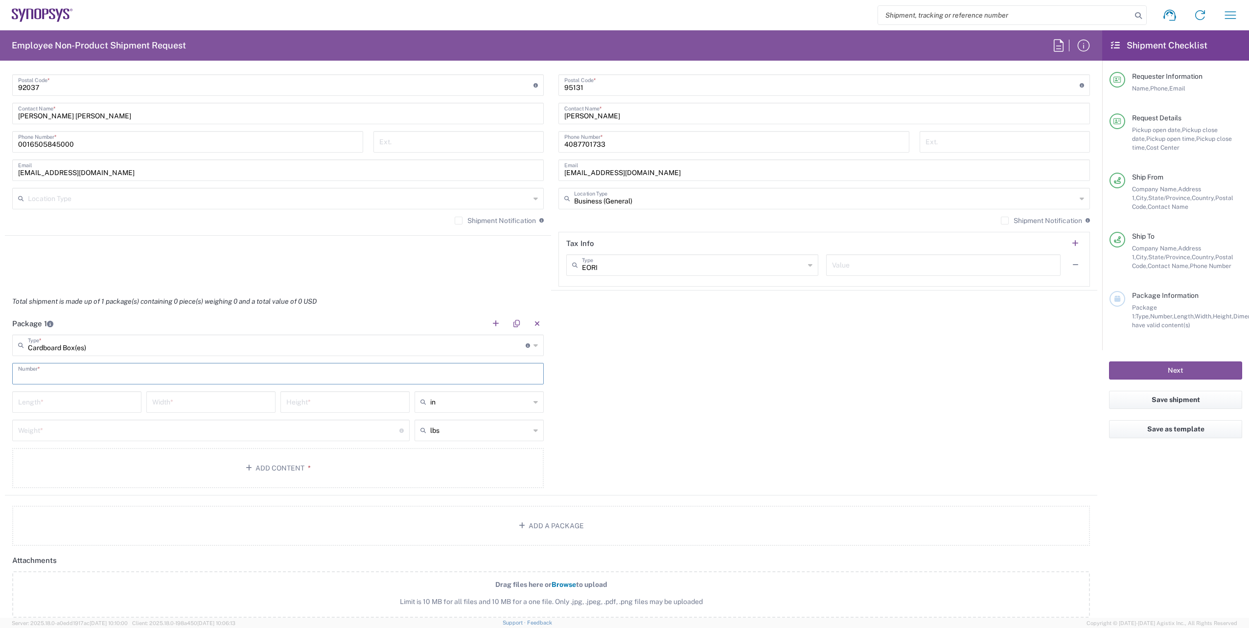
click at [154, 370] on input "text" at bounding box center [278, 373] width 520 height 17
type input "1"
type input "12"
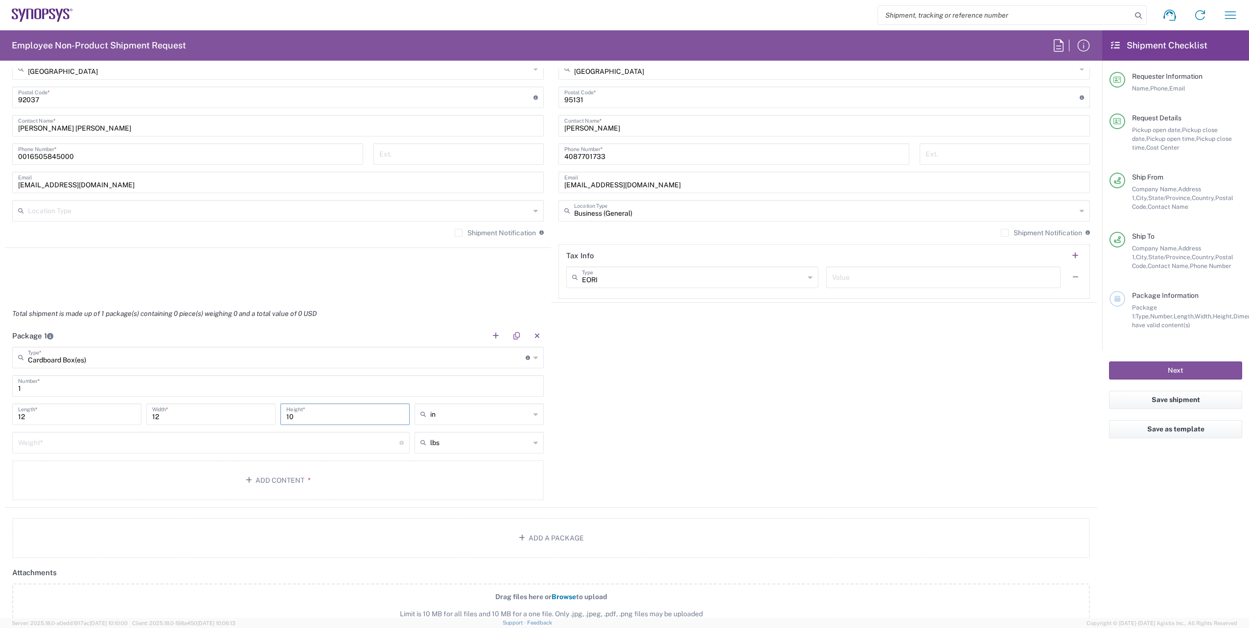
scroll to position [718, 0]
type input "10"
click at [574, 453] on div "Package 1 Cardboard Box(es) Type * Material used to package goods Bale(s) Baske…" at bounding box center [551, 420] width 1092 height 183
click at [308, 444] on input "number" at bounding box center [208, 446] width 381 height 17
type input "6.5"
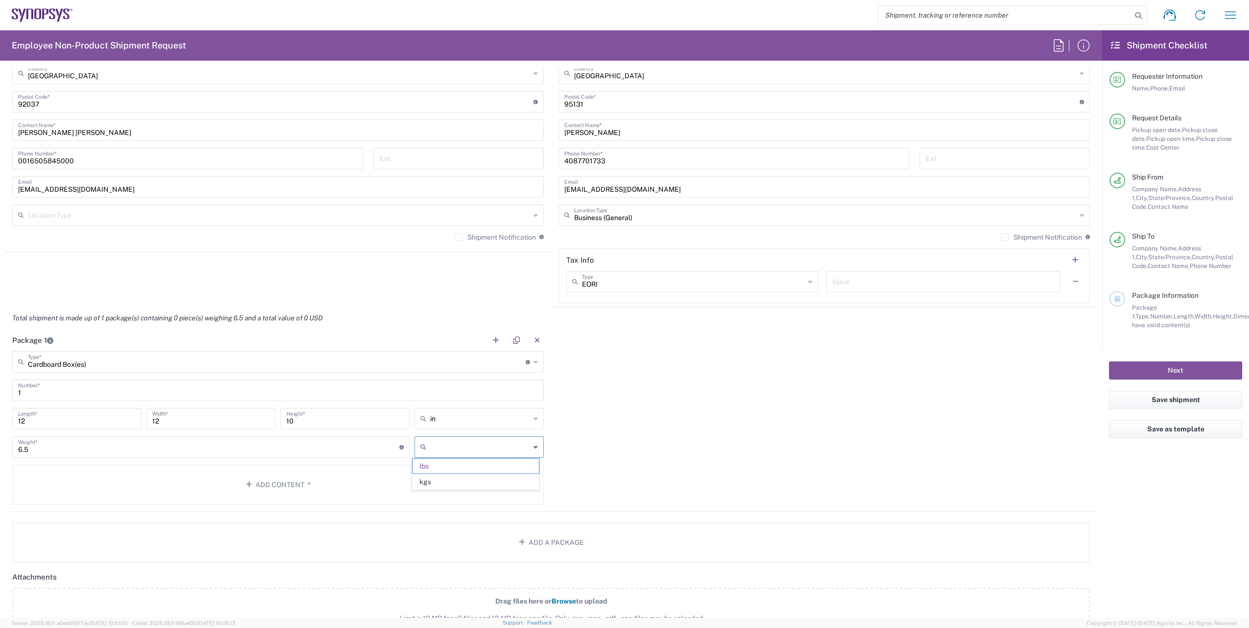
click at [681, 453] on div "Package 1 Cardboard Box(es) Type * Material used to package goods Bale(s) Baske…" at bounding box center [551, 420] width 1092 height 183
type input "lbs"
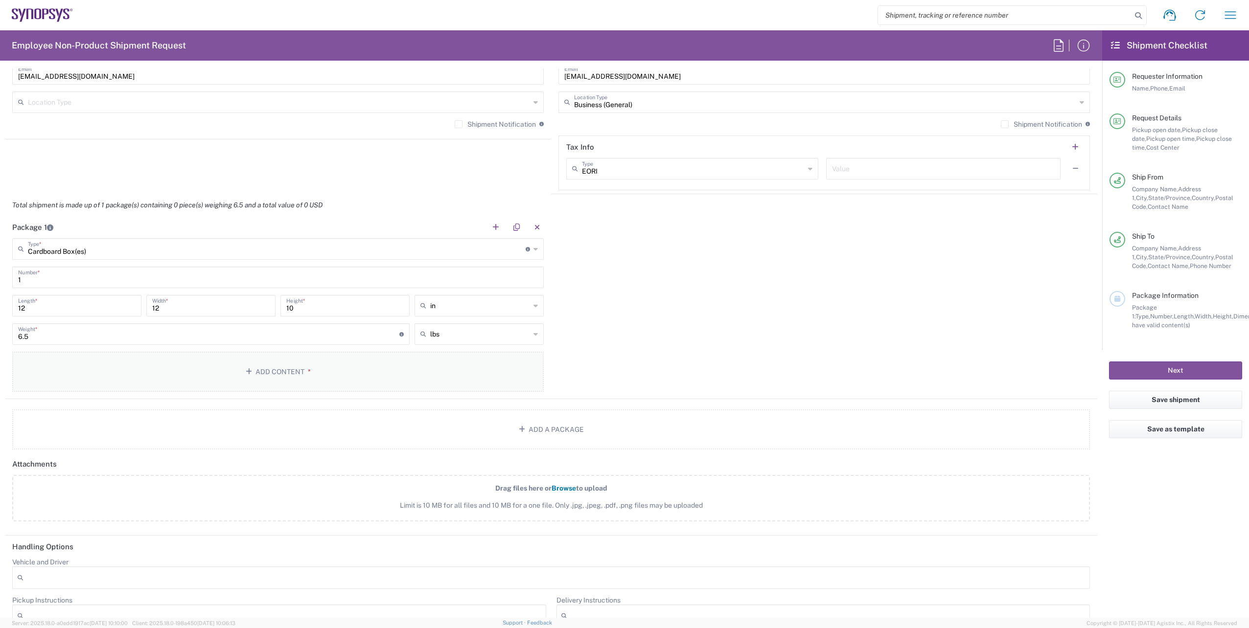
scroll to position [832, 0]
click at [336, 380] on button "Add Content *" at bounding box center [278, 370] width 532 height 40
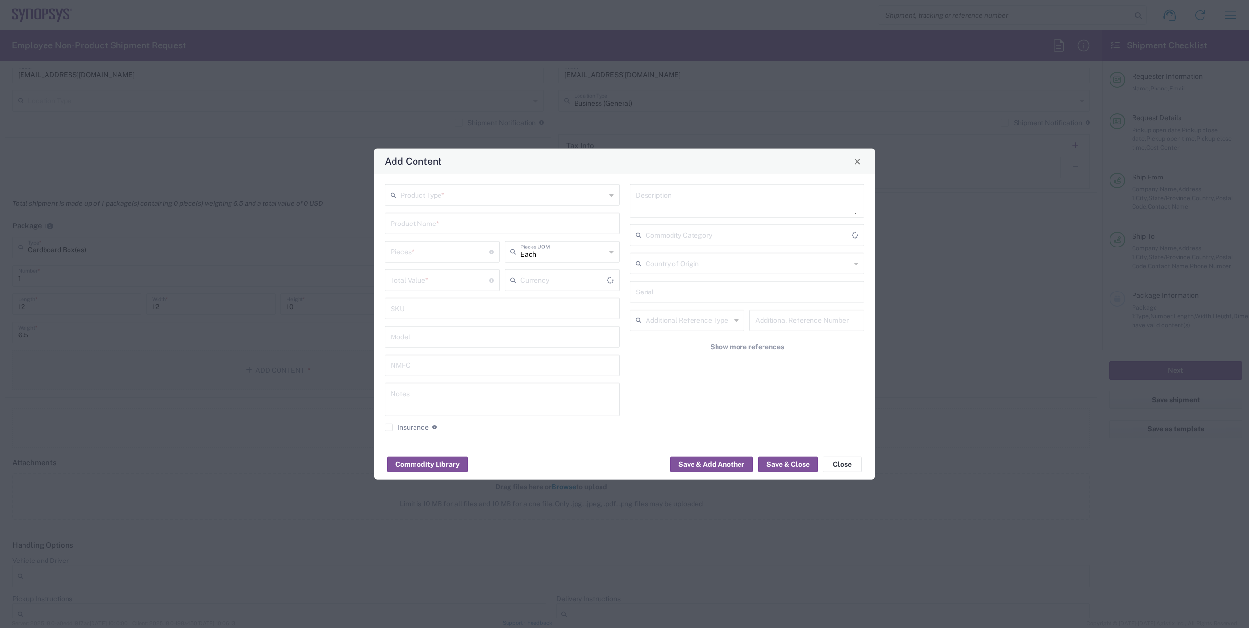
type input "US Dollar"
click at [498, 199] on input "text" at bounding box center [503, 194] width 206 height 17
click at [476, 232] on span "General Commodity" at bounding box center [502, 232] width 233 height 15
type input "General Commodity"
click at [529, 225] on input "text" at bounding box center [502, 222] width 223 height 17
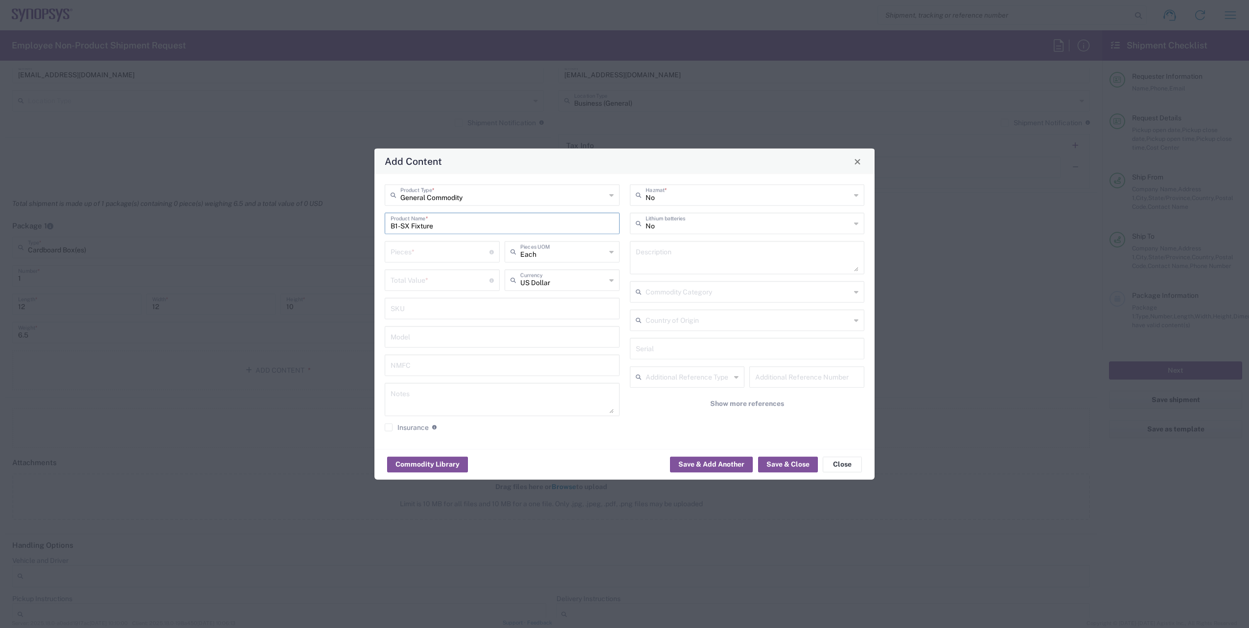
click at [407, 225] on input "B1-SX Fixture" at bounding box center [502, 222] width 223 height 17
type input "B1-SX_UMR_IF Fixture"
click at [447, 257] on input "number" at bounding box center [440, 251] width 99 height 17
type input "1"
click at [443, 284] on input "number" at bounding box center [440, 279] width 99 height 17
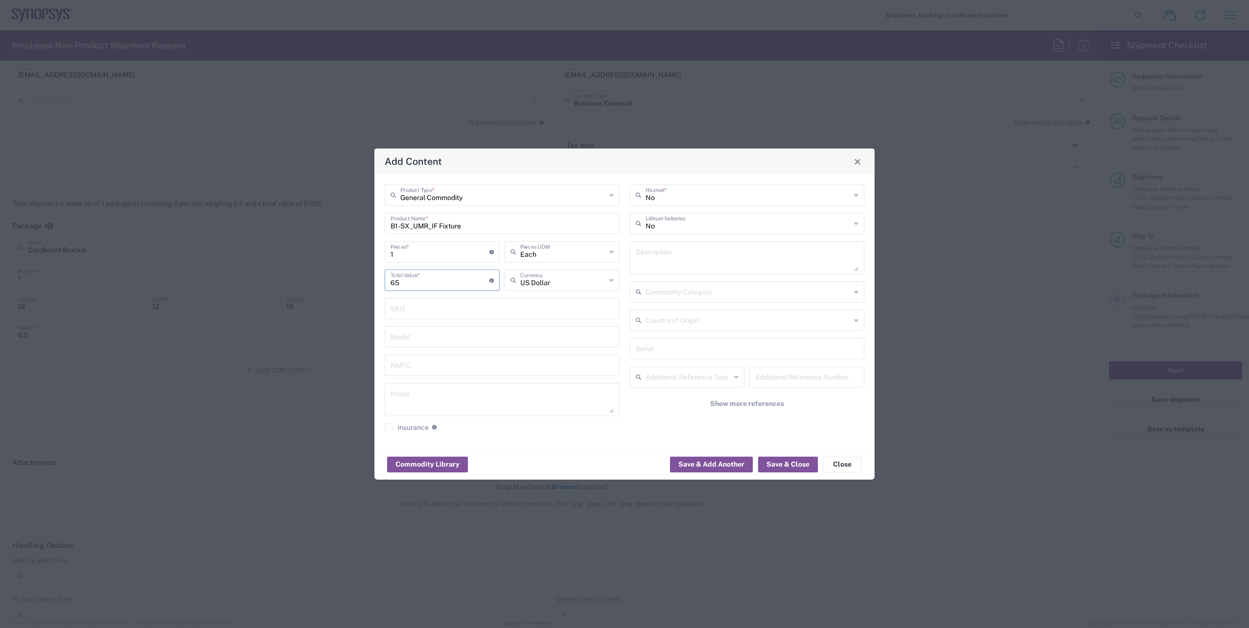
type input "6"
type input "800"
click at [508, 304] on input "text" at bounding box center [502, 308] width 223 height 17
drag, startPoint x: 416, startPoint y: 286, endPoint x: 382, endPoint y: 280, distance: 34.2
click at [382, 280] on div "800 Total Value * Total value of all the pieces" at bounding box center [442, 284] width 120 height 28
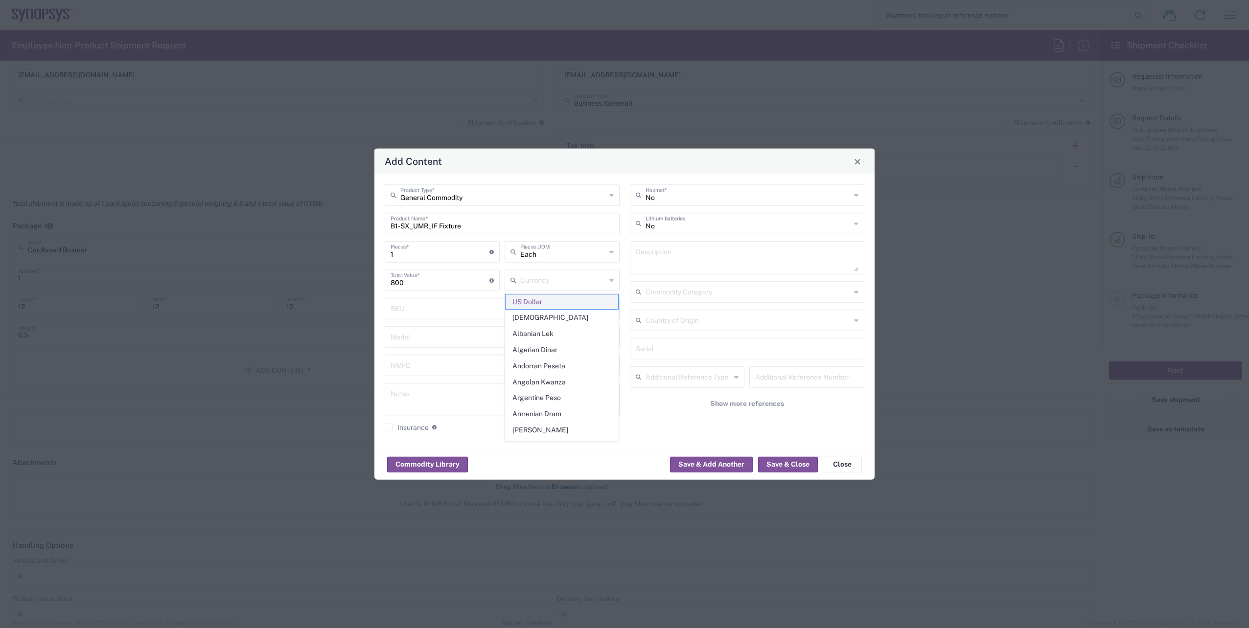
click at [542, 304] on span "US Dollar" at bounding box center [562, 302] width 113 height 15
click at [572, 281] on input "text" at bounding box center [563, 279] width 86 height 17
click at [552, 361] on span "US Dollar" at bounding box center [562, 366] width 113 height 15
type input "US Dollar"
click at [573, 458] on div "Commodity Library Save & Add Another Save & Close Close" at bounding box center [624, 464] width 500 height 31
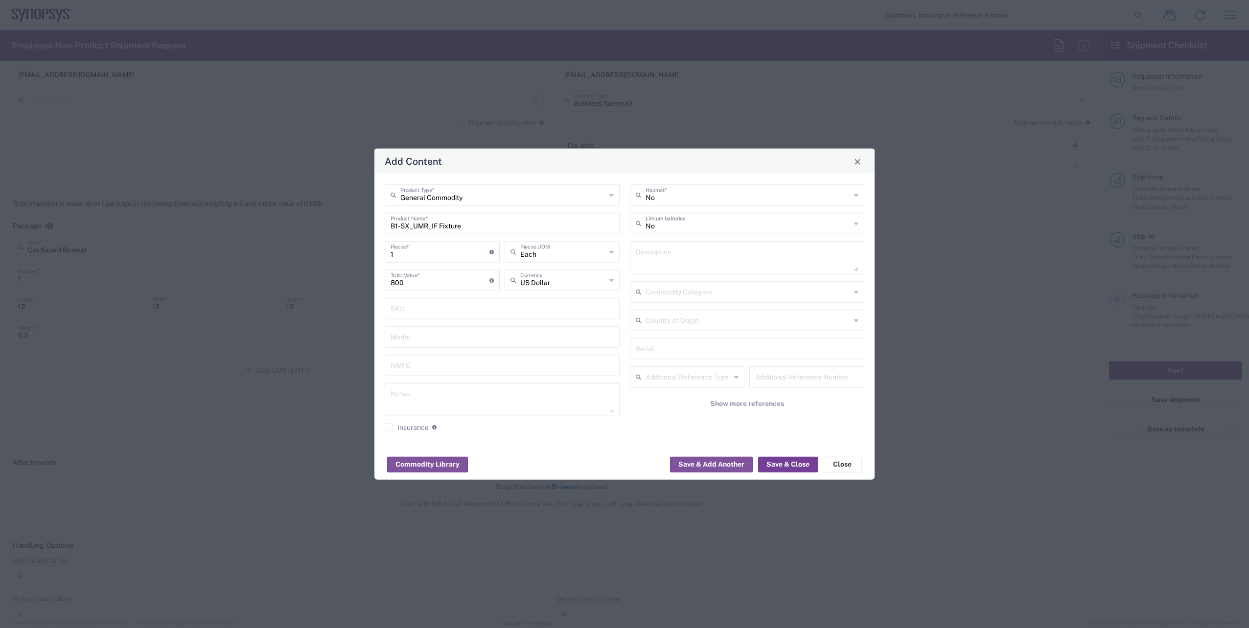
click at [784, 466] on button "Save & Close" at bounding box center [788, 465] width 60 height 16
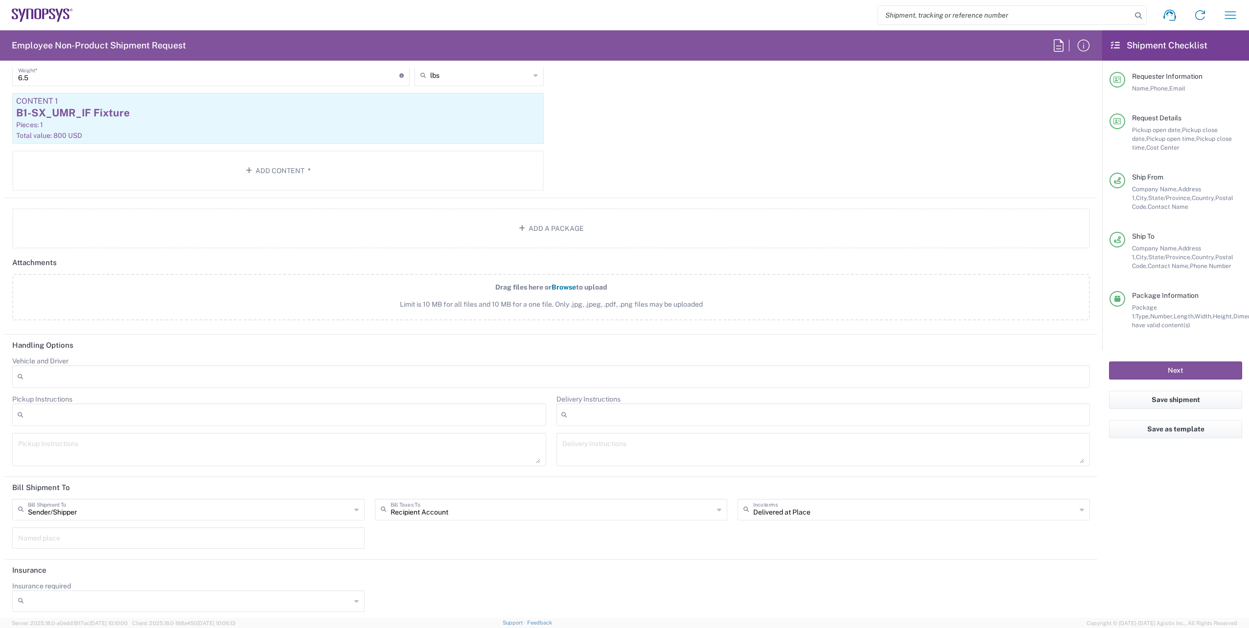
scroll to position [1090, 0]
click at [1175, 374] on button "Next" at bounding box center [1175, 371] width 133 height 18
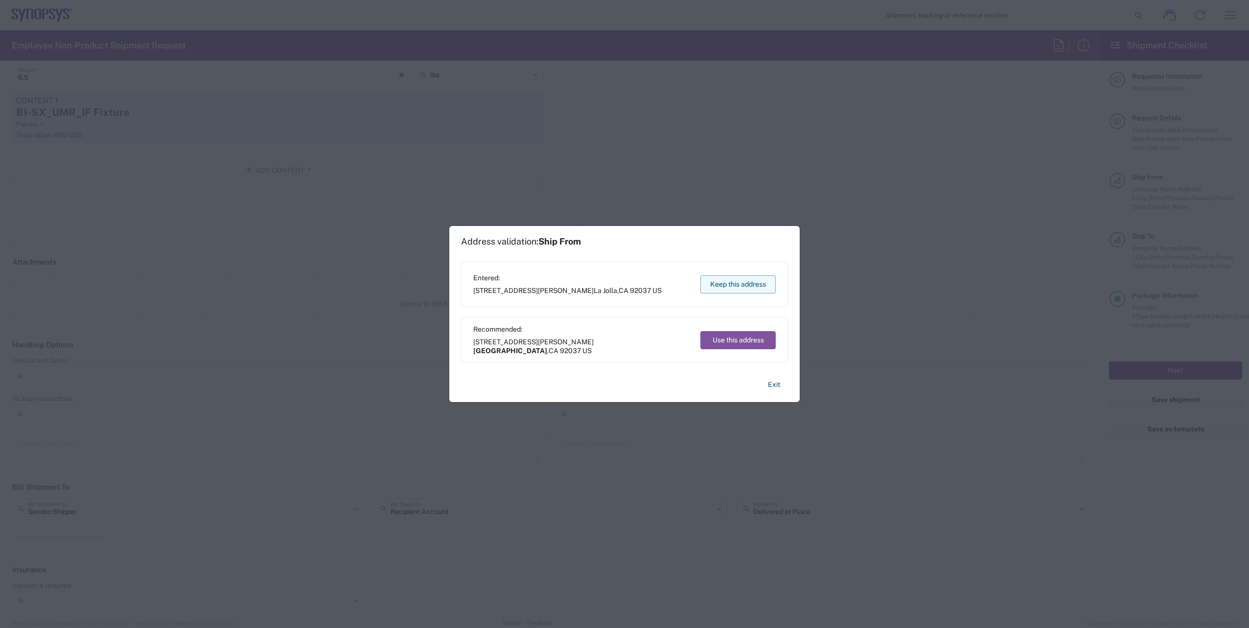
click at [746, 285] on button "Keep this address" at bounding box center [737, 285] width 75 height 18
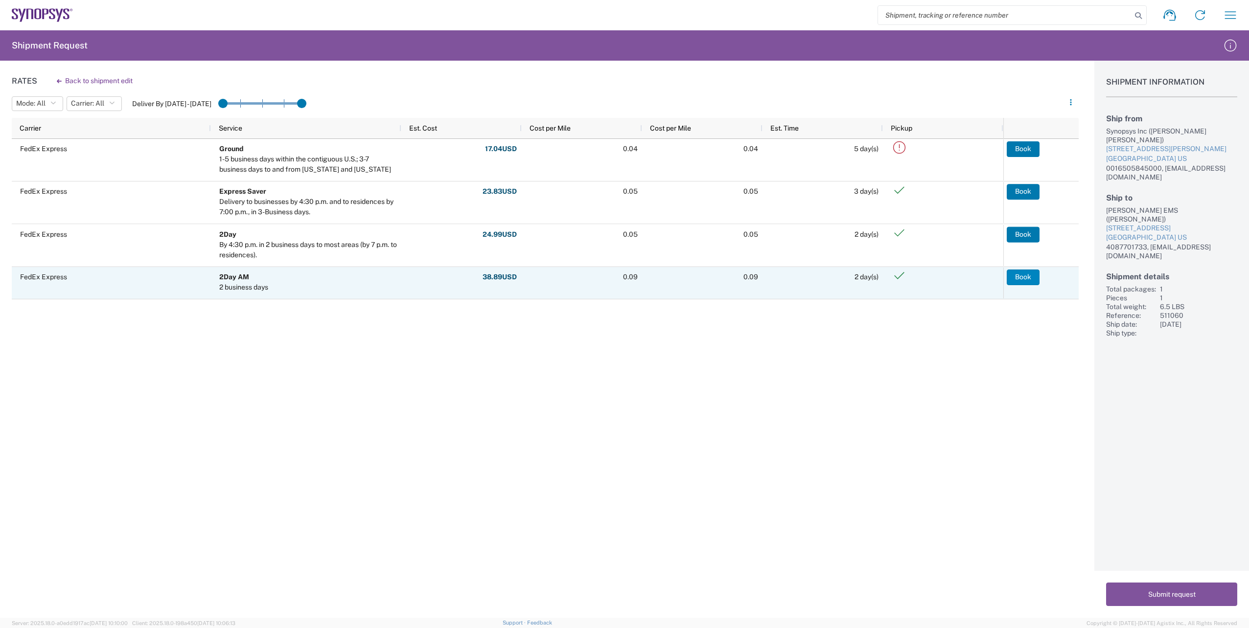
click at [1028, 278] on button "Book" at bounding box center [1023, 278] width 33 height 16
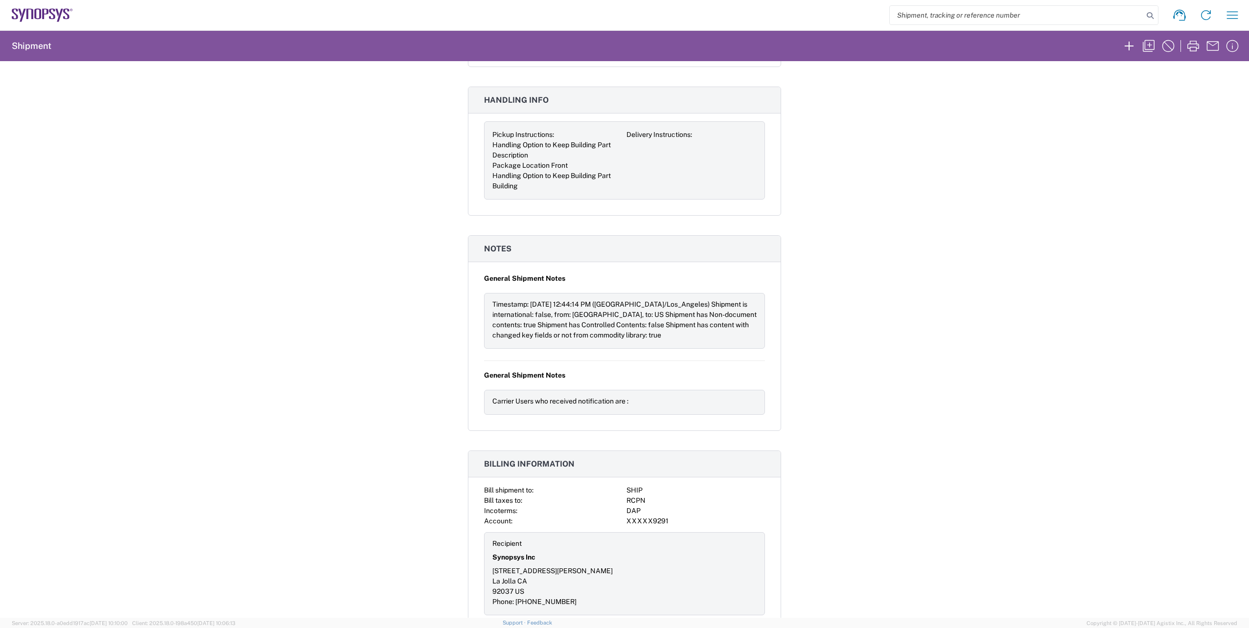
scroll to position [997, 0]
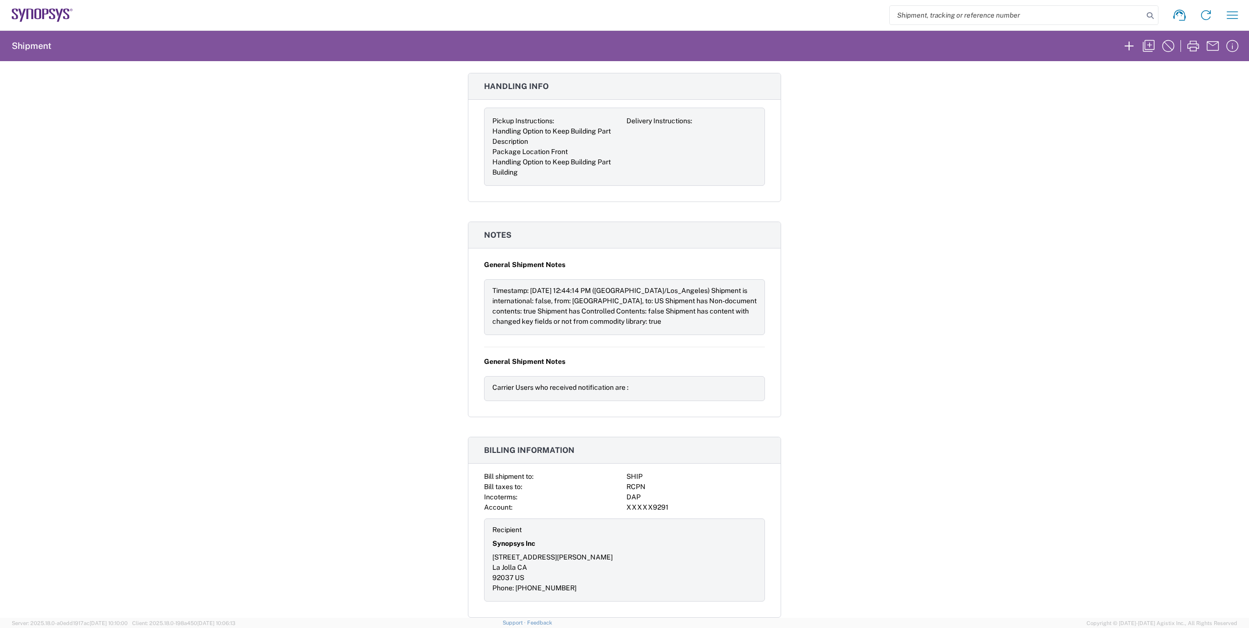
click at [903, 486] on div "Shipment 56720694 Google Maps Carrier information Carrier name: FedEx Express S…" at bounding box center [624, 339] width 1249 height 557
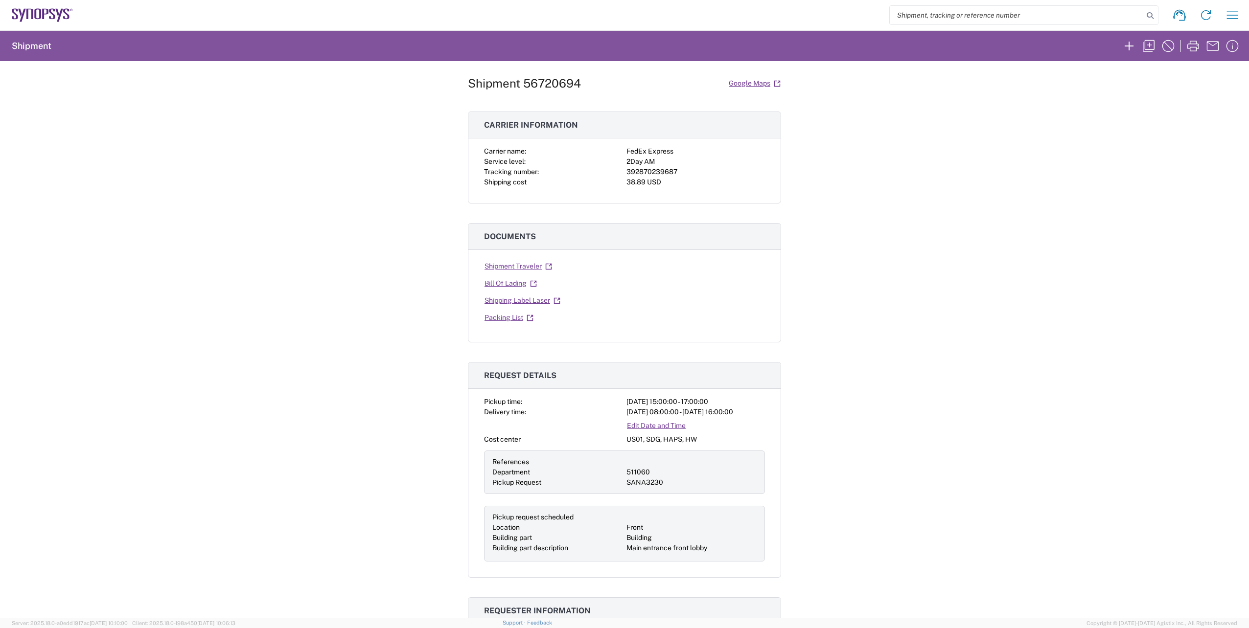
scroll to position [0, 0]
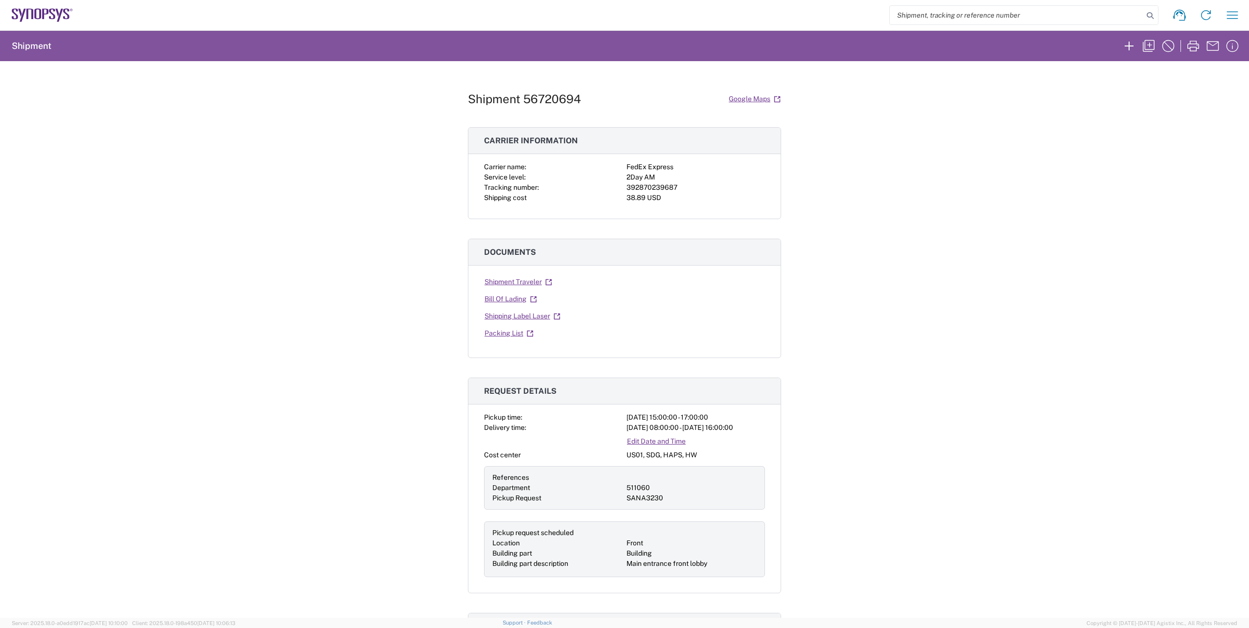
click at [877, 415] on div "Shipment 56720694 Google Maps Carrier information Carrier name: FedEx Express S…" at bounding box center [624, 339] width 1249 height 557
